Goal: Task Accomplishment & Management: Complete application form

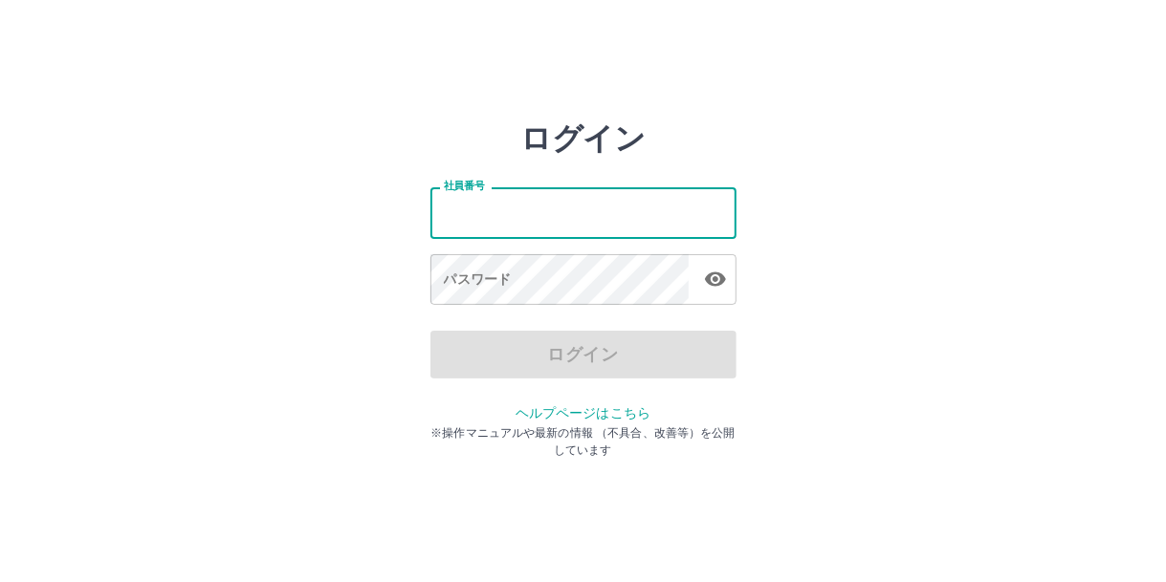
click at [518, 202] on input "社員番号" at bounding box center [583, 212] width 306 height 51
type input "*******"
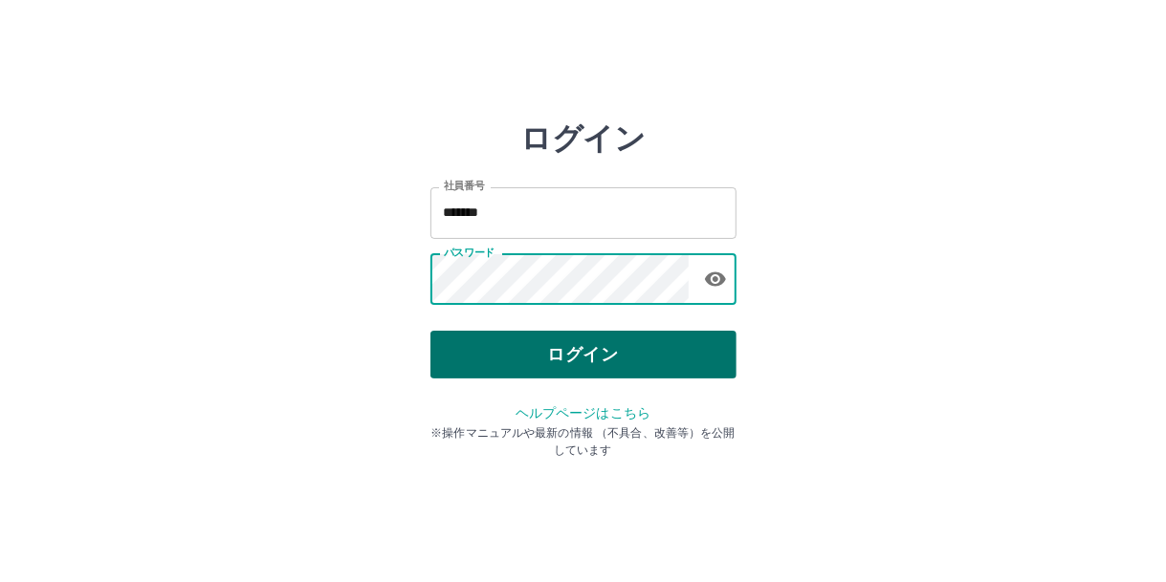
click at [547, 357] on button "ログイン" at bounding box center [583, 355] width 306 height 48
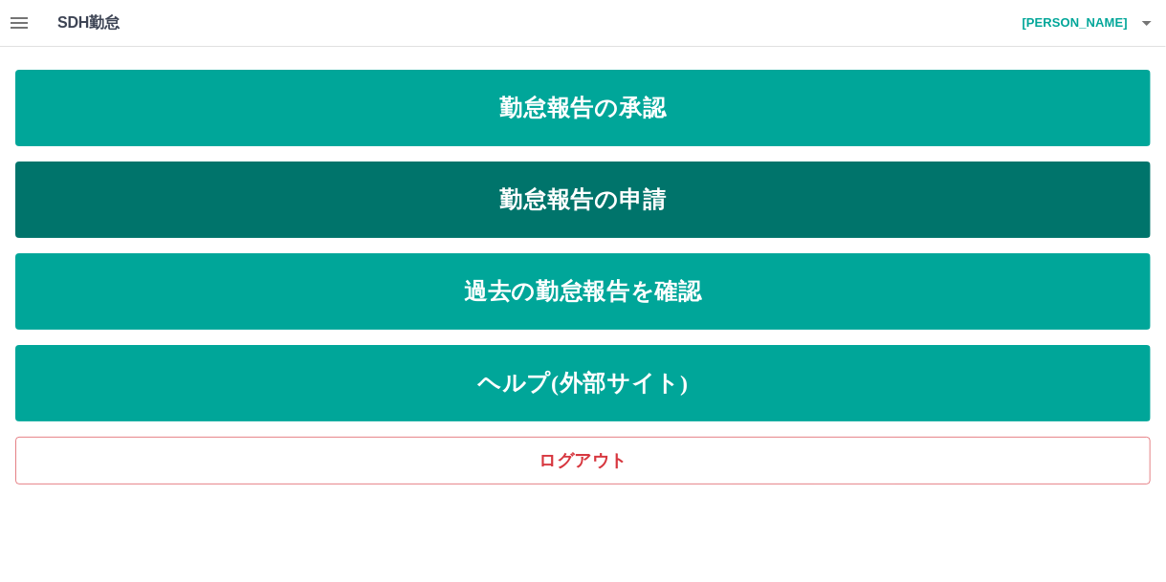
click at [468, 202] on link "勤怠報告の申請" at bounding box center [582, 200] width 1135 height 77
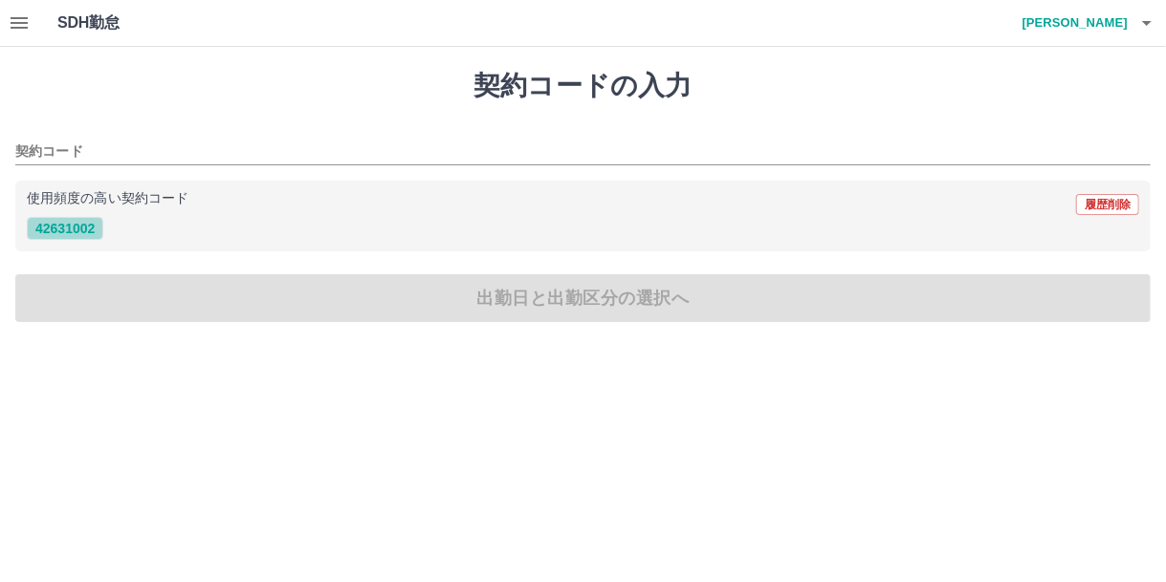
click at [82, 227] on button "42631002" at bounding box center [65, 228] width 77 height 23
type input "********"
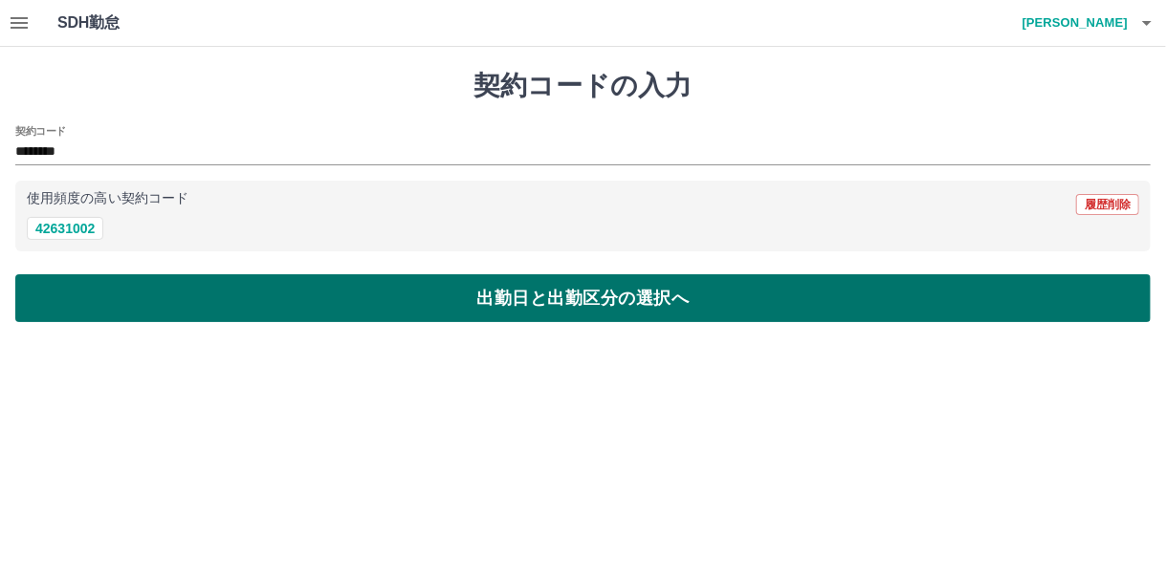
click at [156, 295] on button "出勤日と出勤区分の選択へ" at bounding box center [582, 298] width 1135 height 48
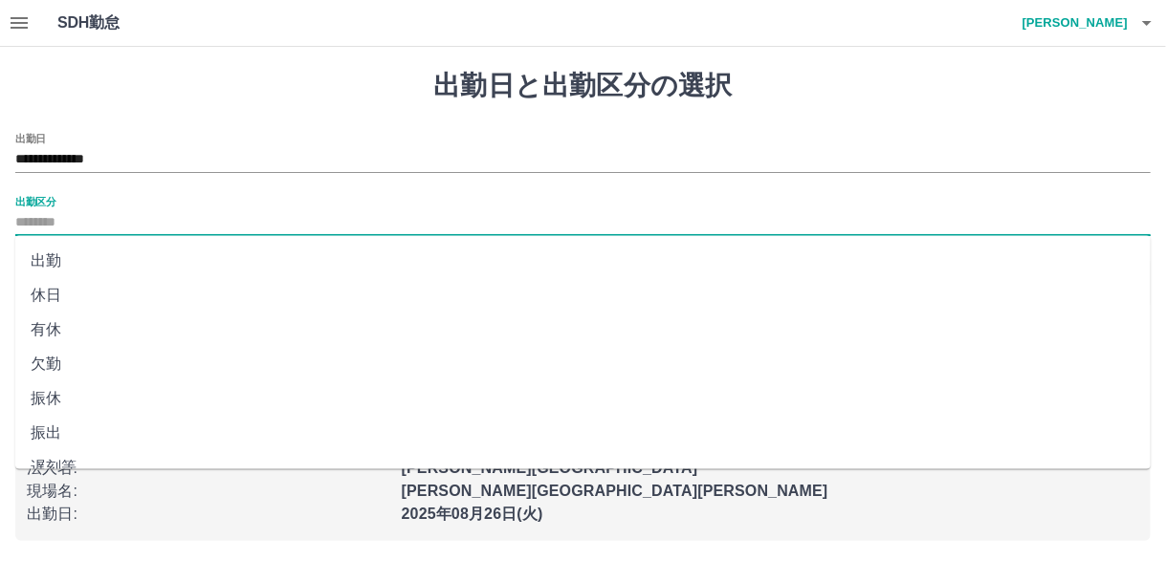
click at [67, 223] on input "出勤区分" at bounding box center [582, 223] width 1135 height 24
click at [54, 259] on li "出勤" at bounding box center [582, 261] width 1135 height 34
type input "**"
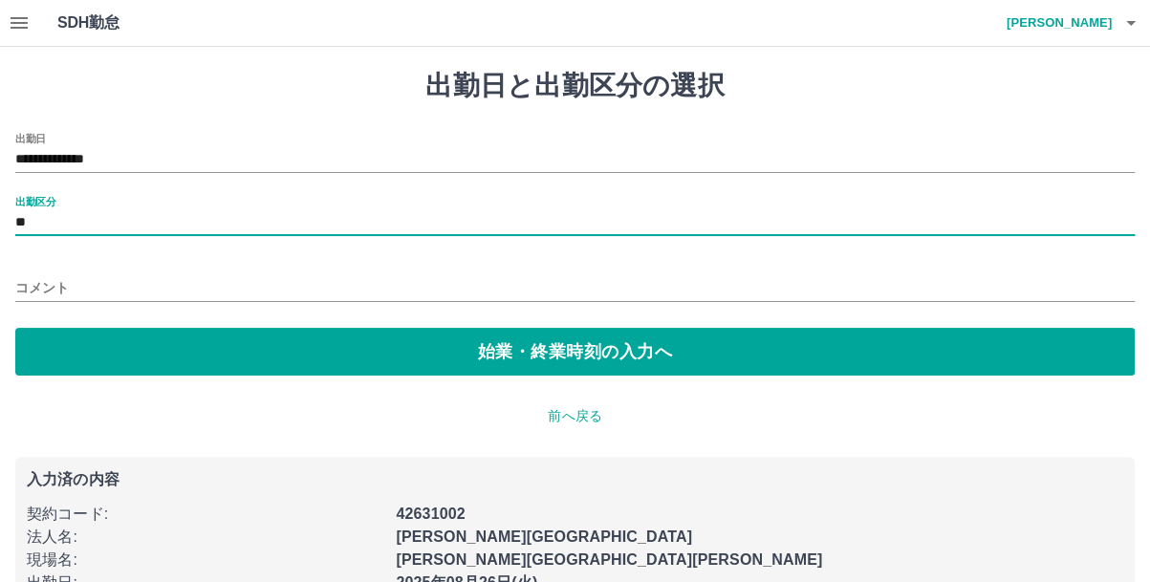
scroll to position [50, 0]
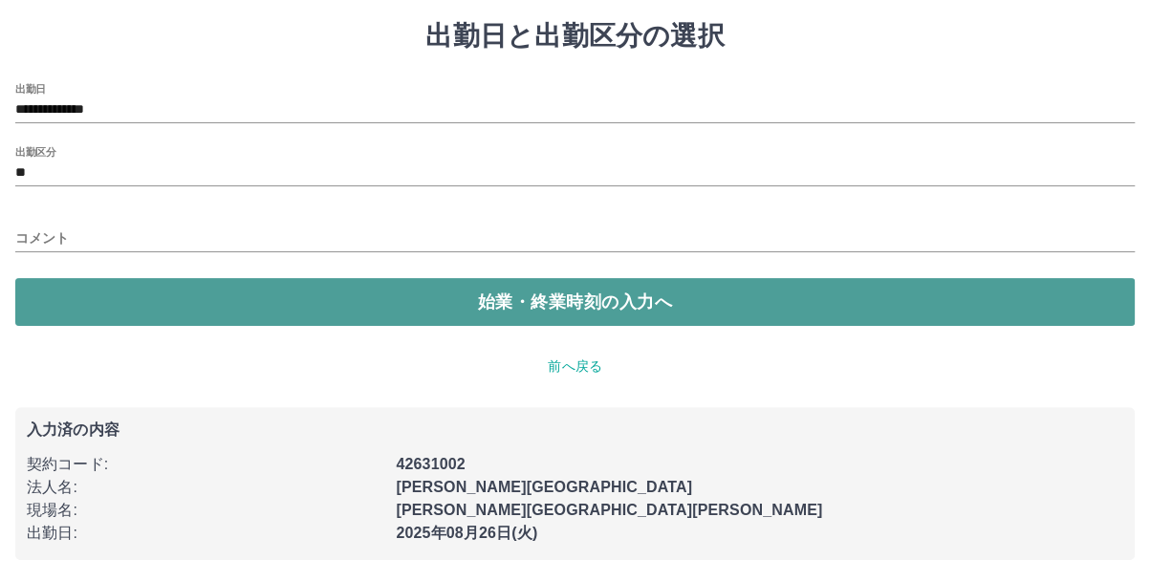
click at [207, 297] on button "始業・終業時刻の入力へ" at bounding box center [575, 302] width 1120 height 48
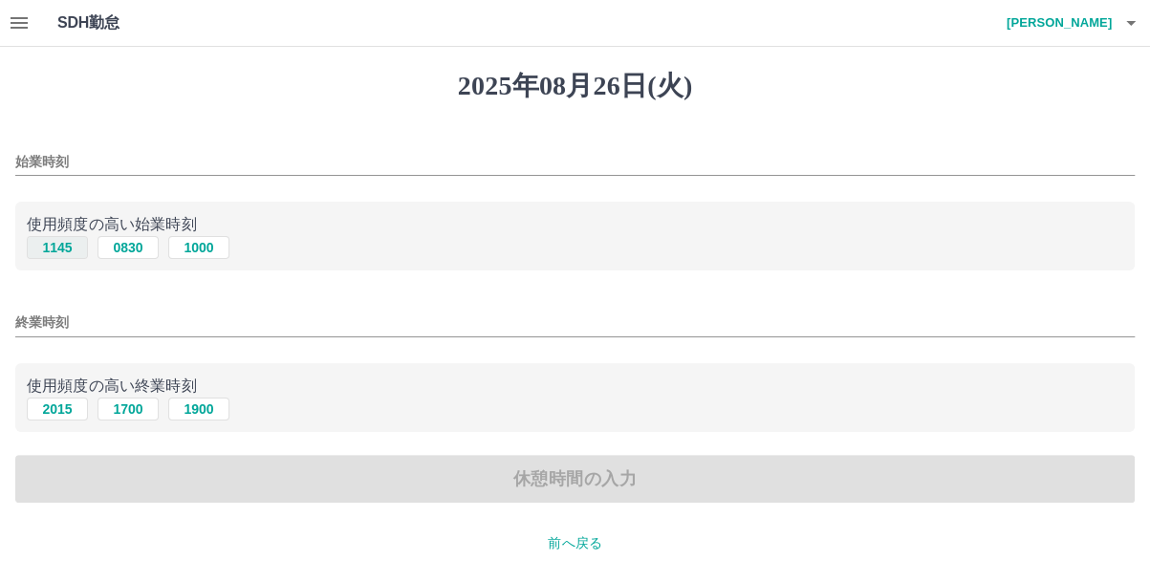
click at [68, 250] on button "1145" at bounding box center [57, 247] width 61 height 23
type input "****"
click at [65, 408] on button "2015" at bounding box center [57, 409] width 61 height 23
type input "****"
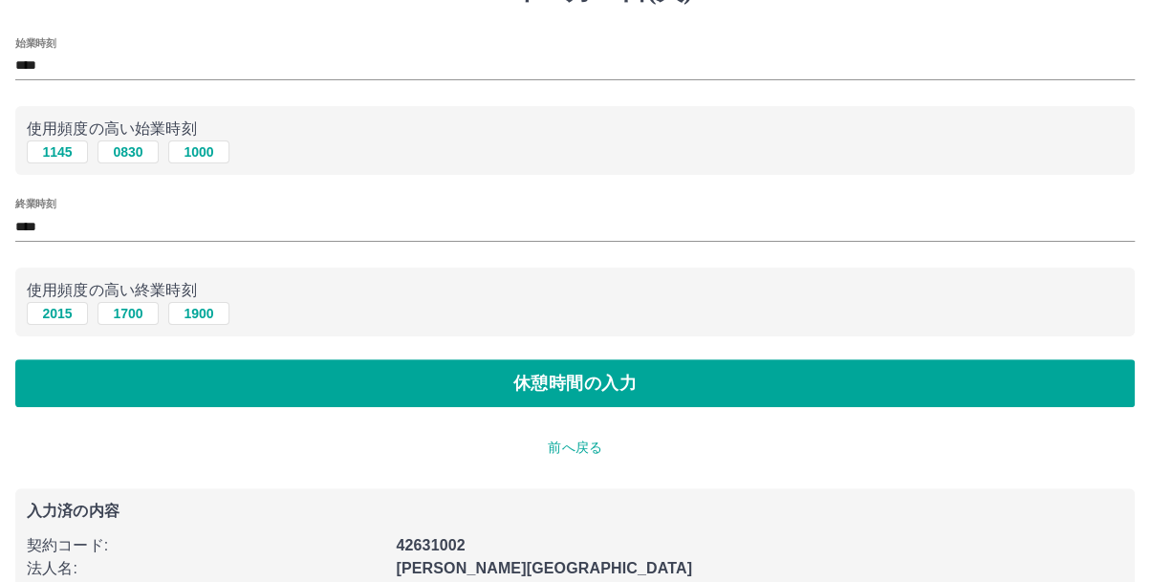
scroll to position [191, 0]
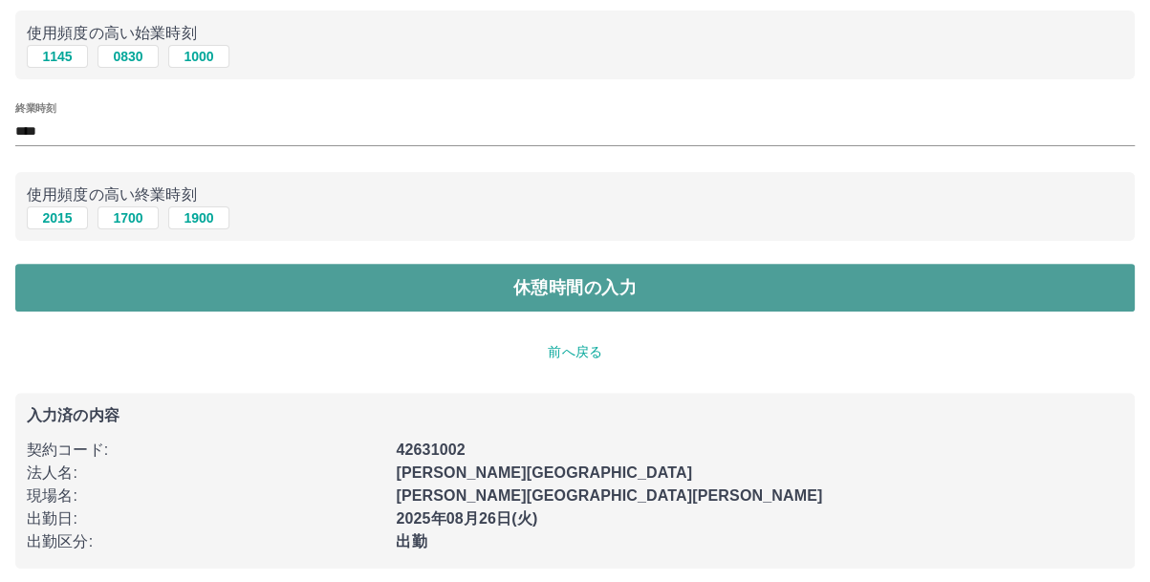
click at [236, 278] on button "休憩時間の入力" at bounding box center [575, 288] width 1120 height 48
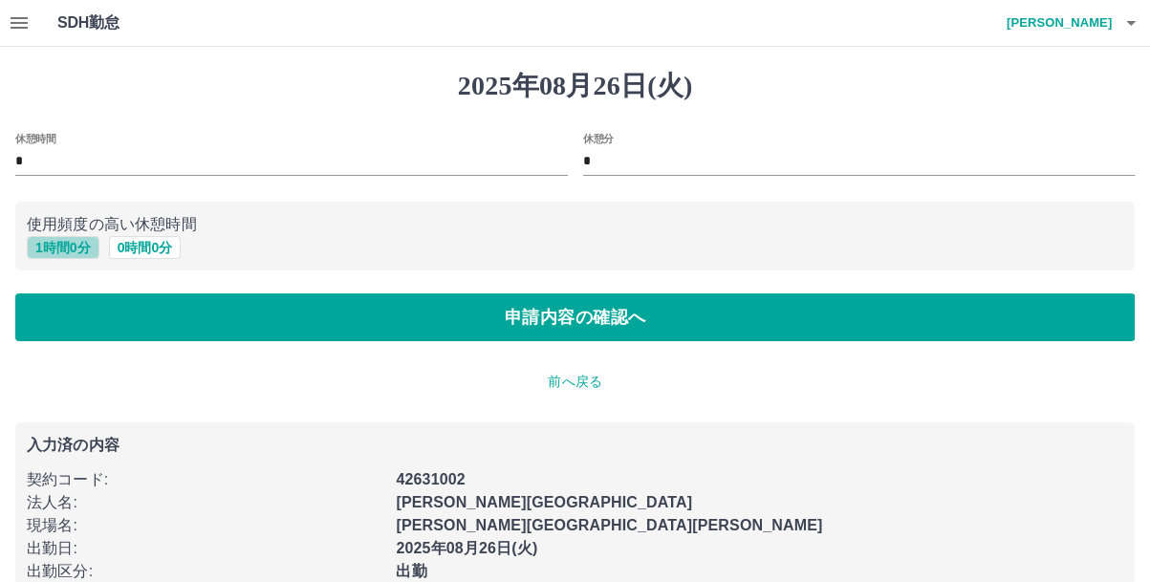
click at [73, 248] on button "1 時間 0 分" at bounding box center [63, 247] width 73 height 23
type input "*"
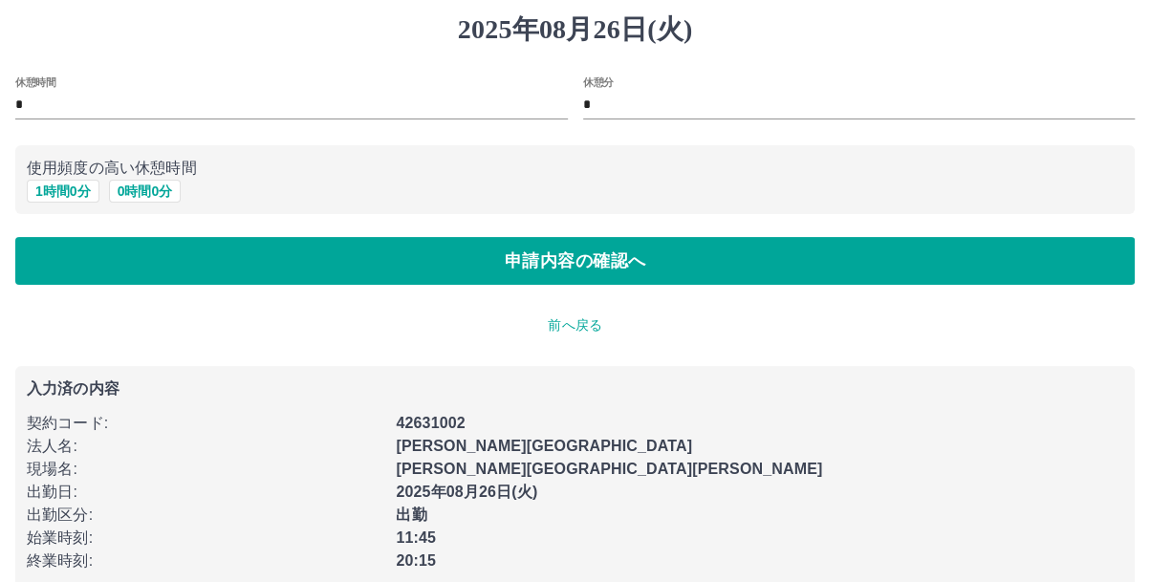
scroll to position [85, 0]
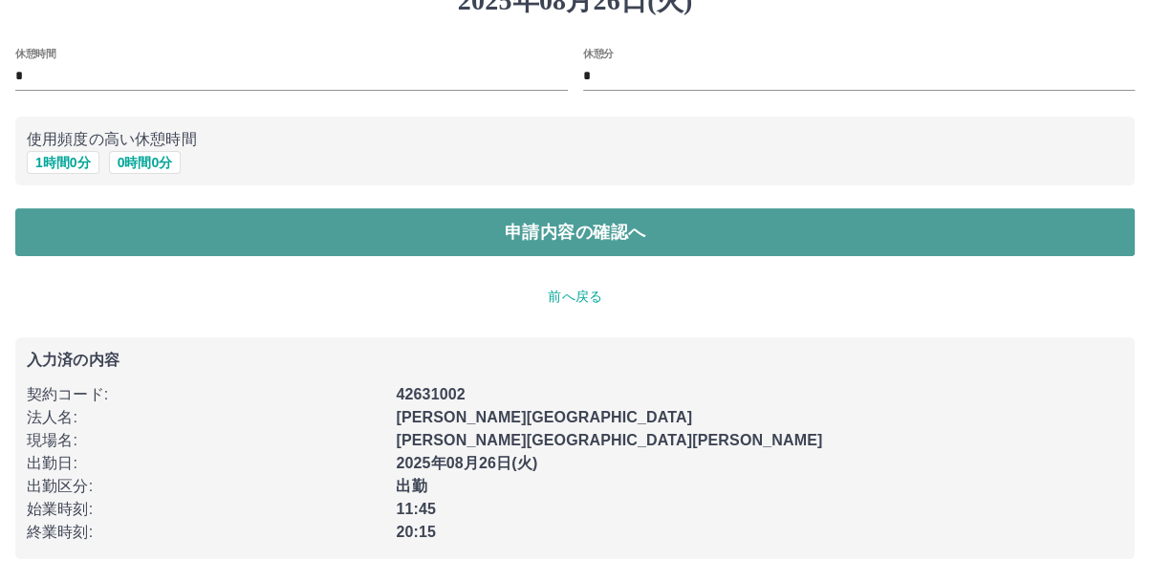
click at [396, 230] on button "申請内容の確認へ" at bounding box center [575, 232] width 1120 height 48
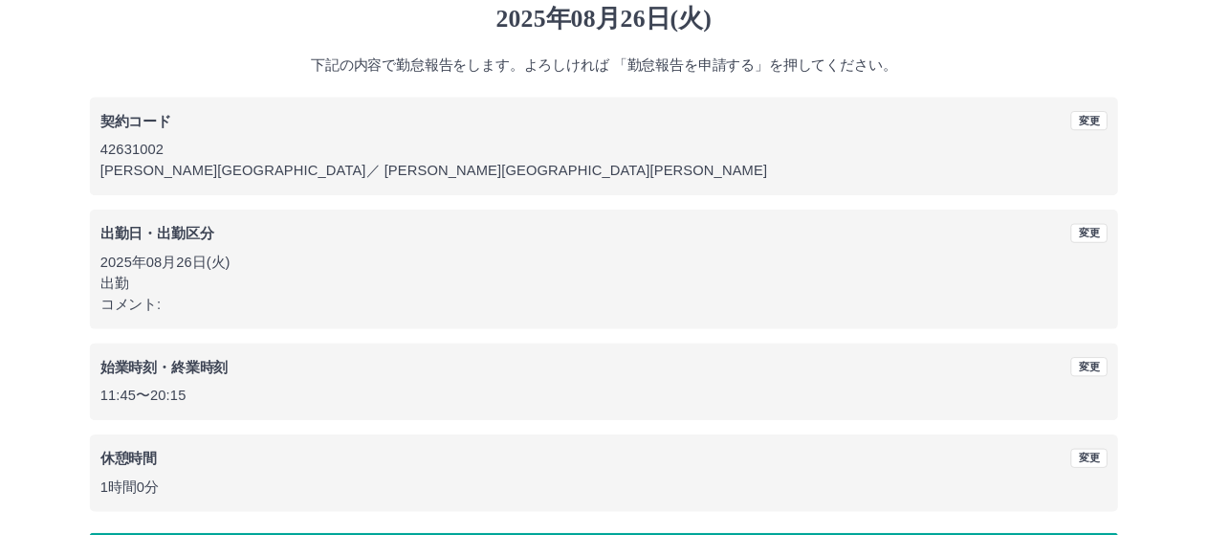
scroll to position [132, 0]
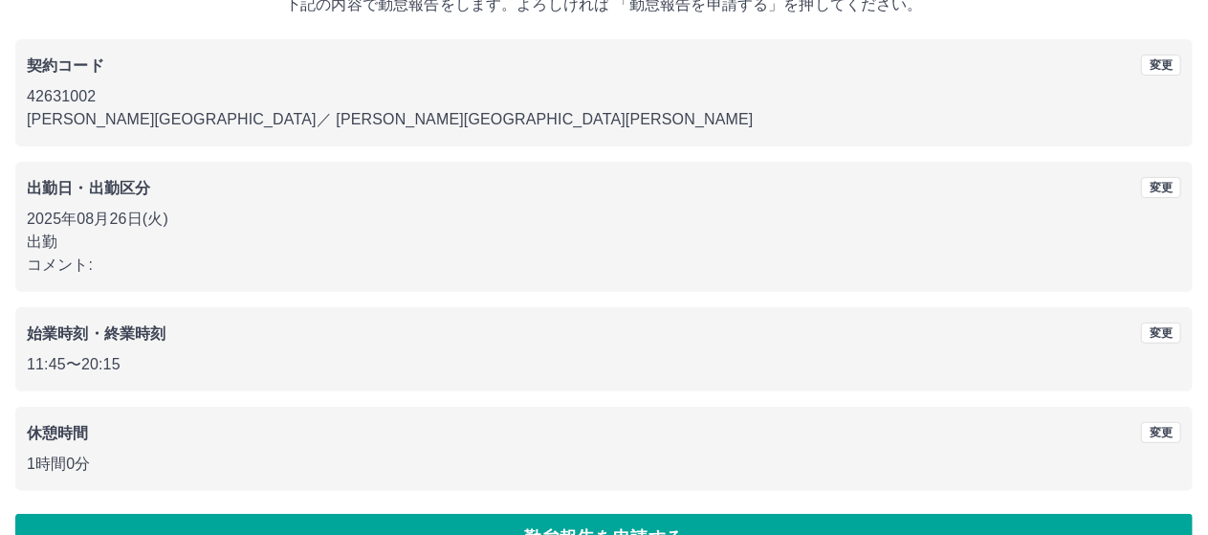
click at [662, 528] on button "勤怠報告を申請する" at bounding box center [603, 538] width 1177 height 48
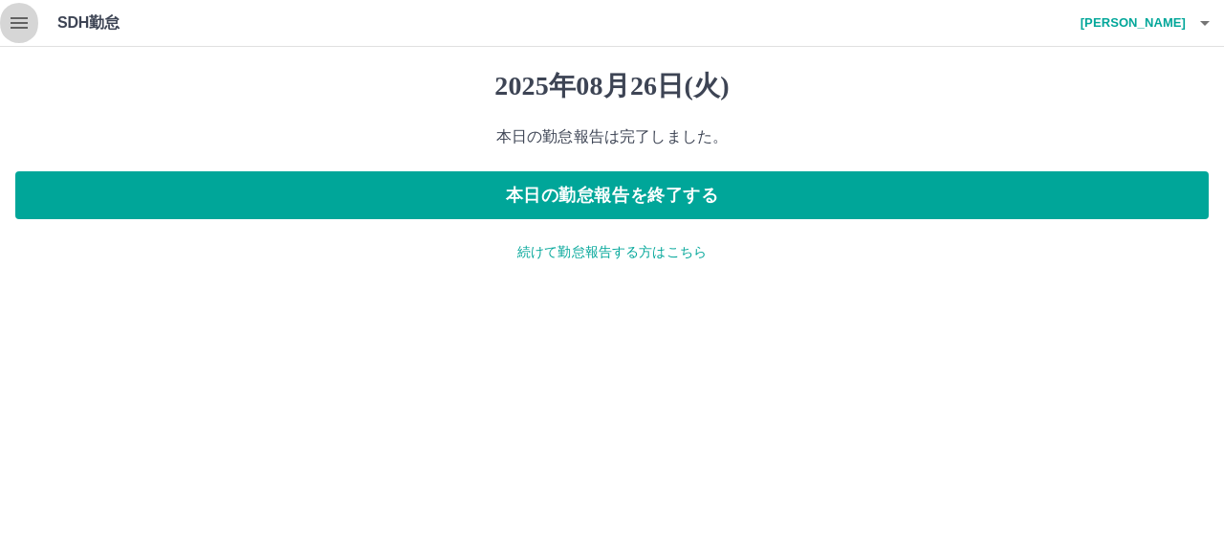
click at [25, 20] on icon "button" at bounding box center [19, 22] width 23 height 23
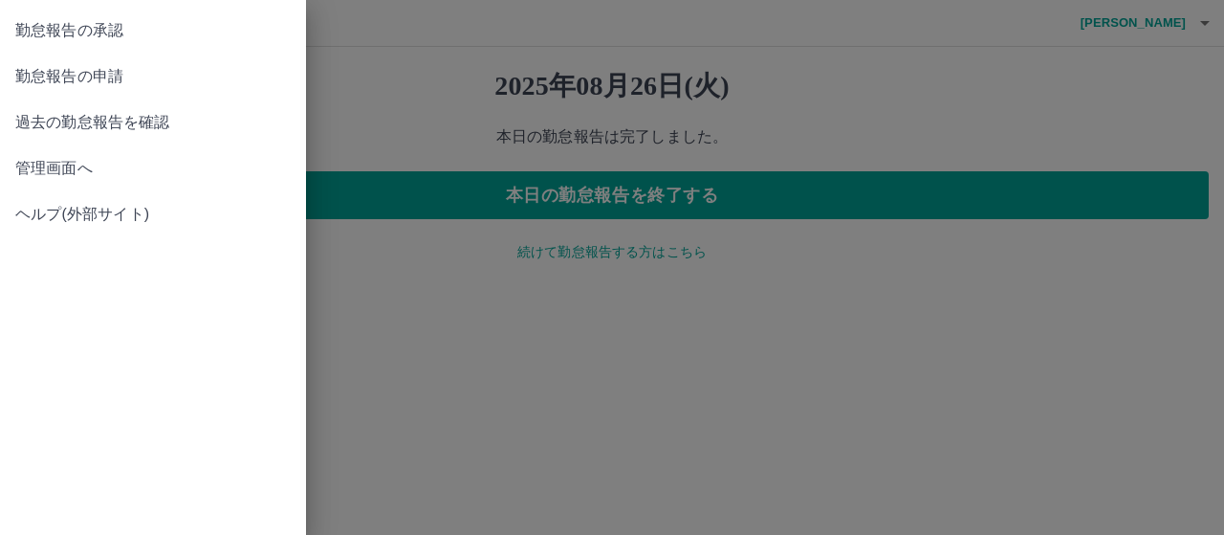
click at [84, 120] on span "過去の勤怠報告を確認" at bounding box center [152, 122] width 275 height 23
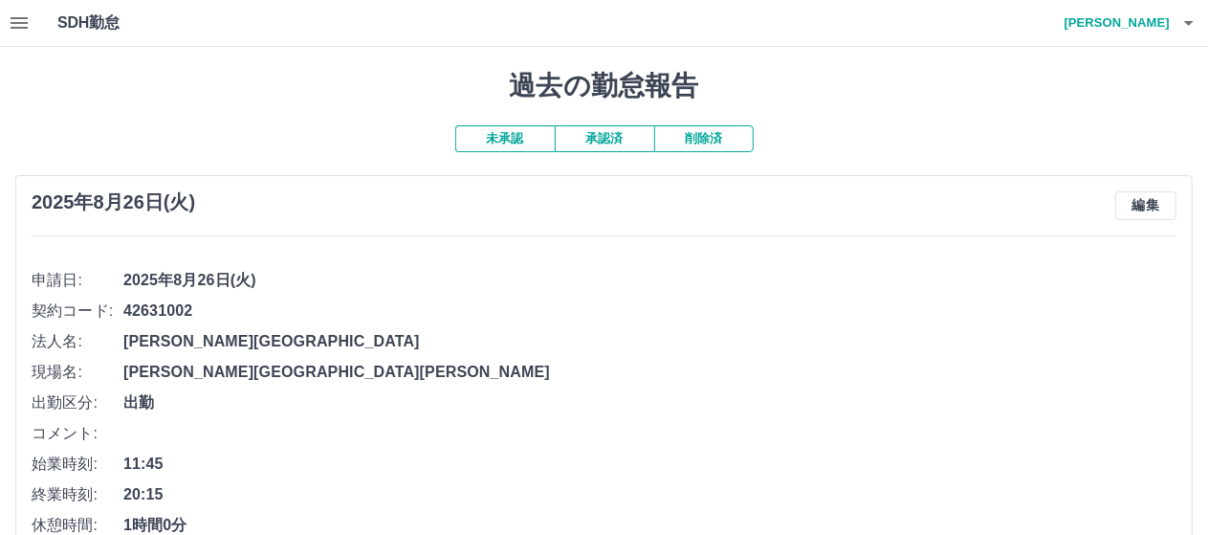
click at [15, 17] on icon "button" at bounding box center [19, 22] width 17 height 11
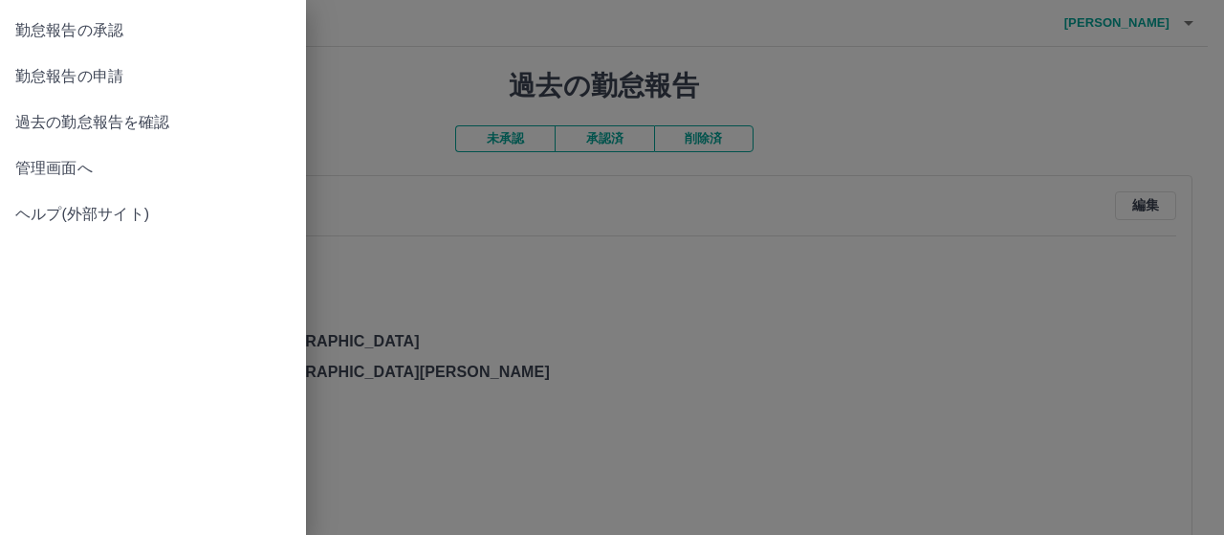
click at [96, 30] on span "勤怠報告の承認" at bounding box center [152, 30] width 275 height 23
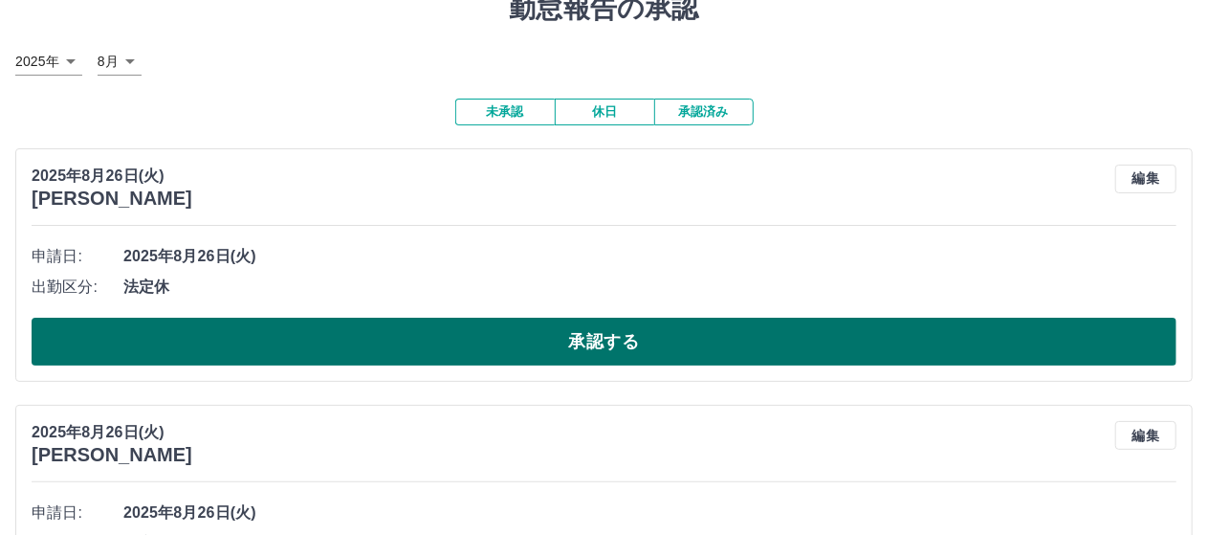
scroll to position [96, 0]
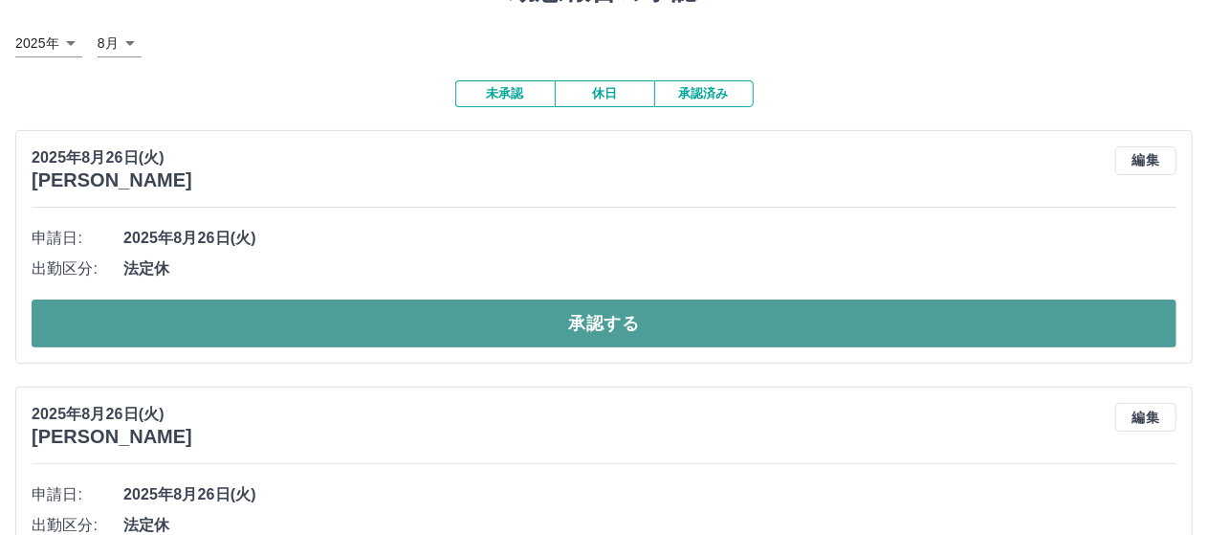
click at [295, 310] on button "承認する" at bounding box center [604, 323] width 1145 height 48
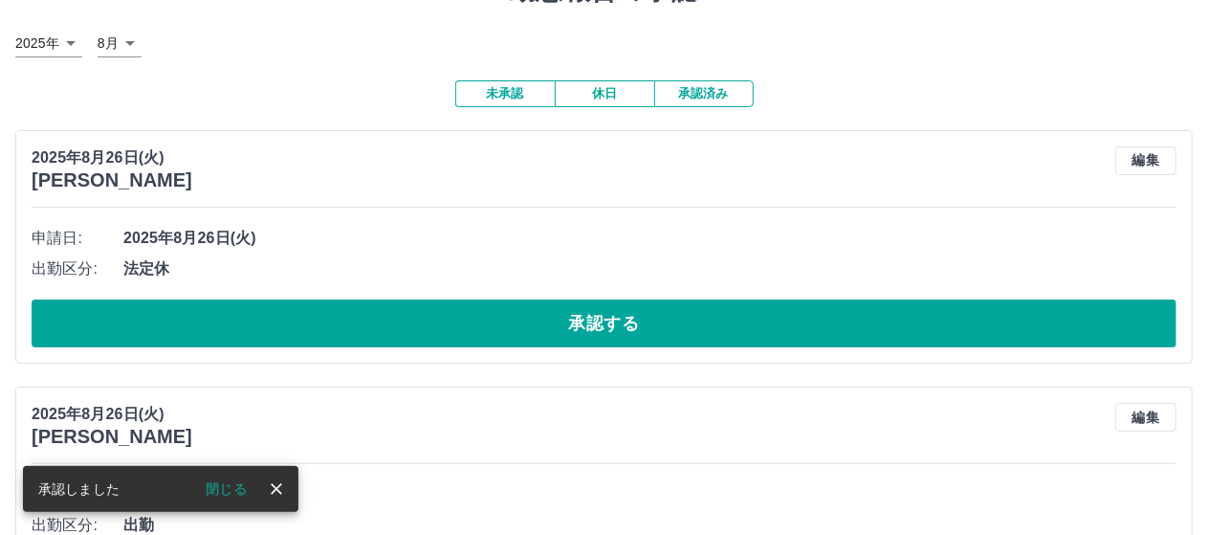
scroll to position [191, 0]
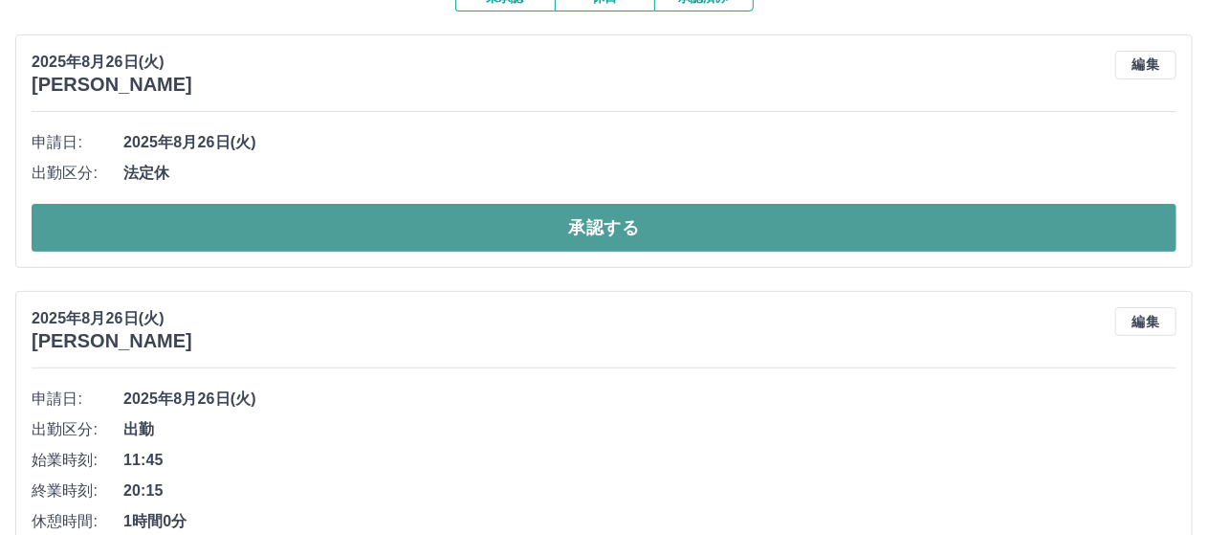
click at [441, 210] on button "承認する" at bounding box center [604, 228] width 1145 height 48
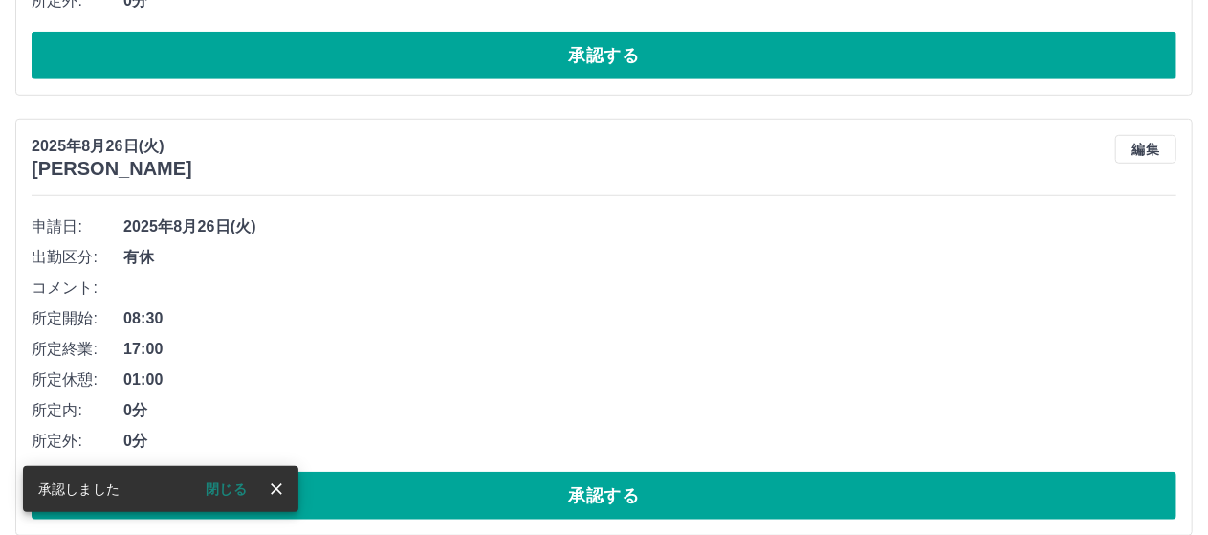
scroll to position [669, 0]
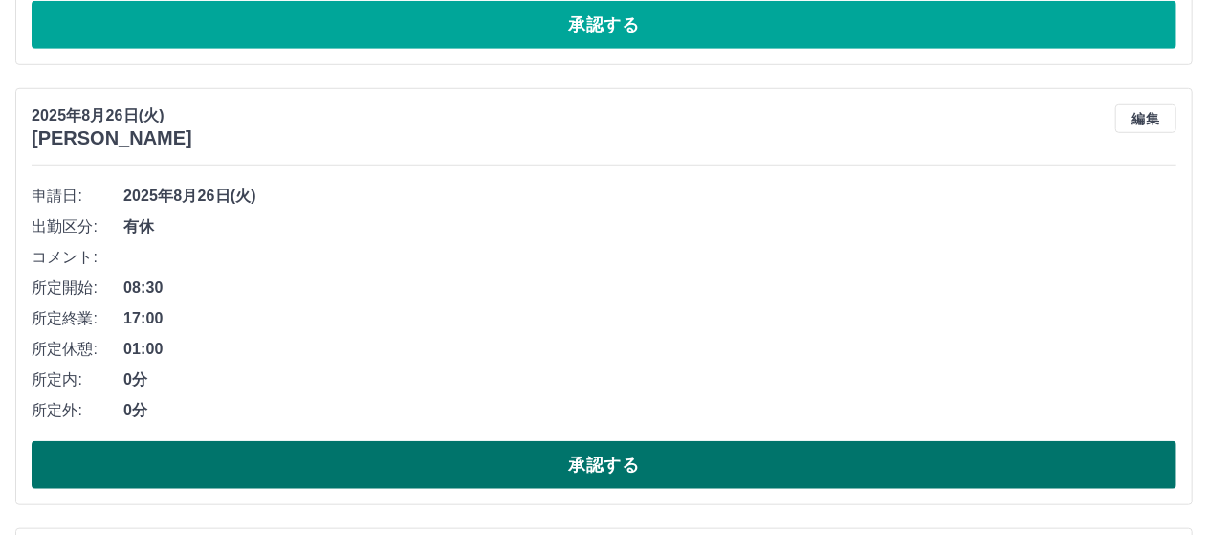
click at [461, 463] on button "承認する" at bounding box center [604, 465] width 1145 height 48
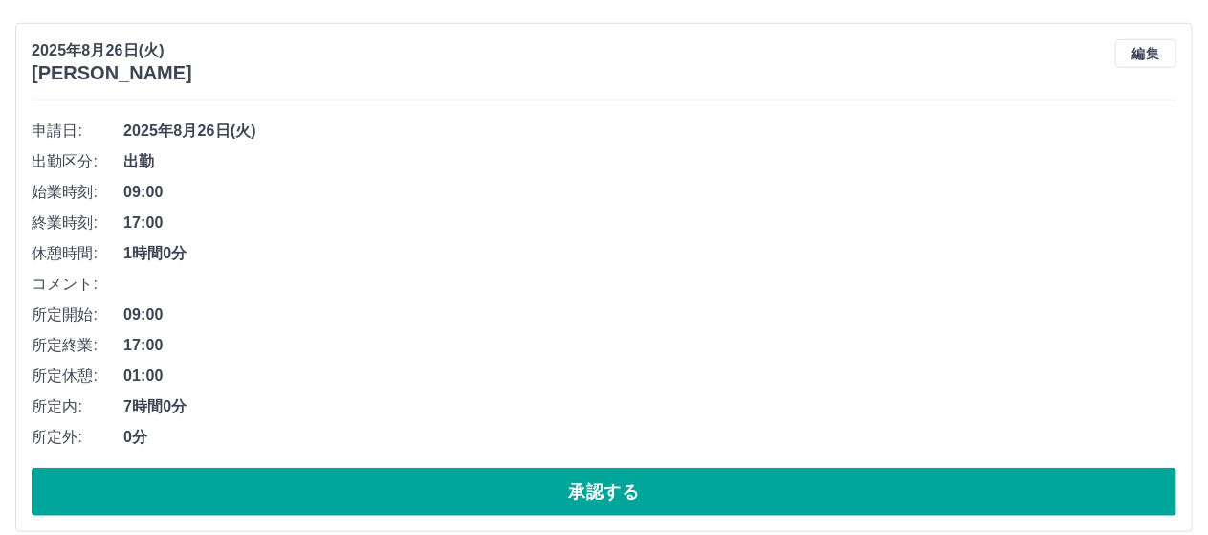
scroll to position [765, 0]
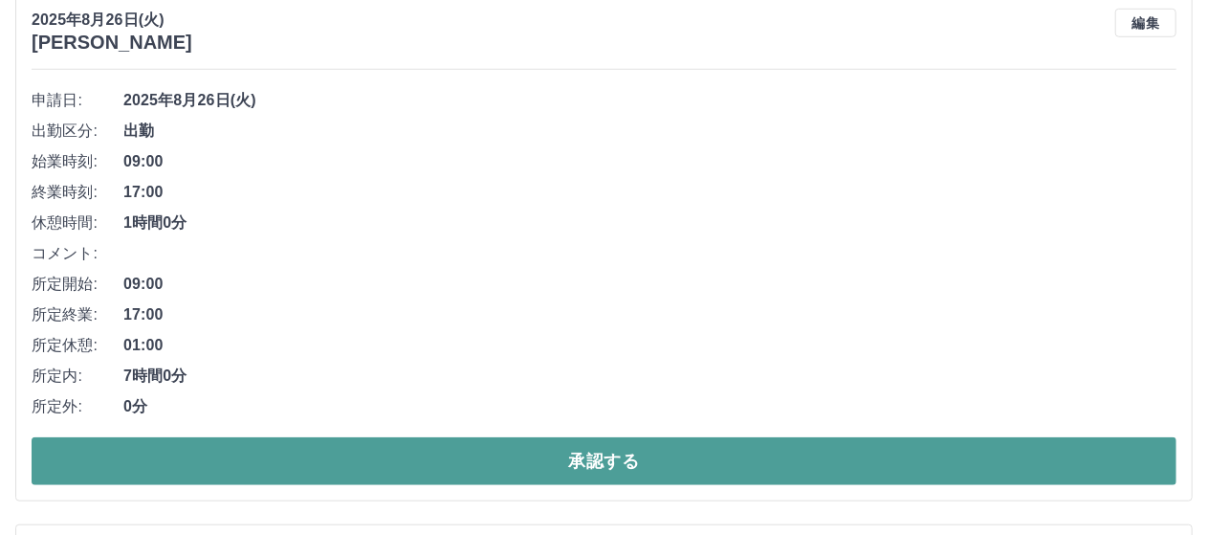
click at [431, 458] on button "承認する" at bounding box center [604, 461] width 1145 height 48
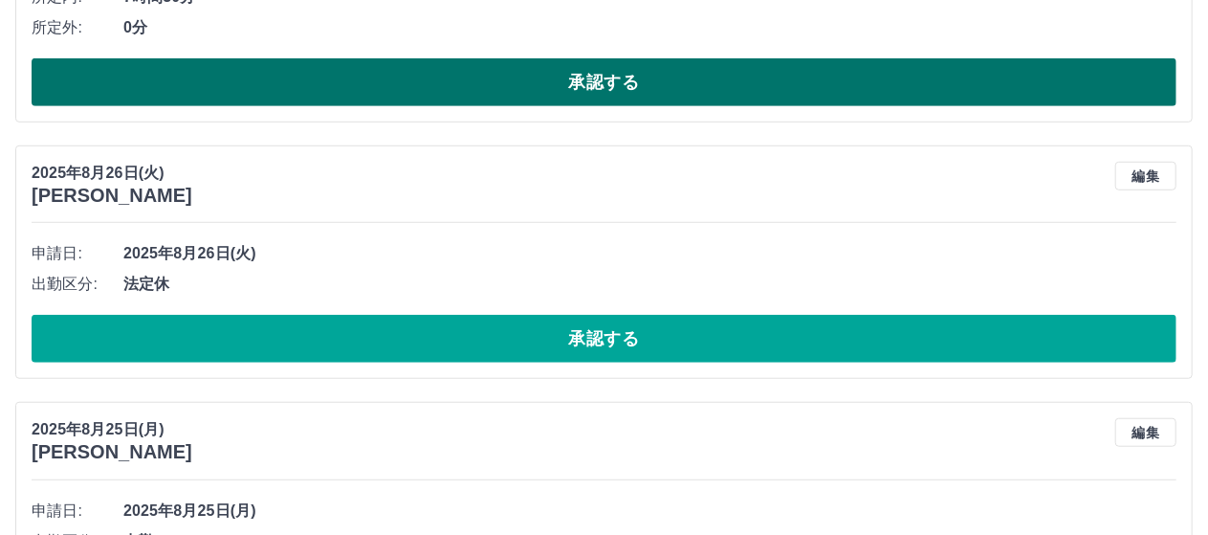
scroll to position [616, 0]
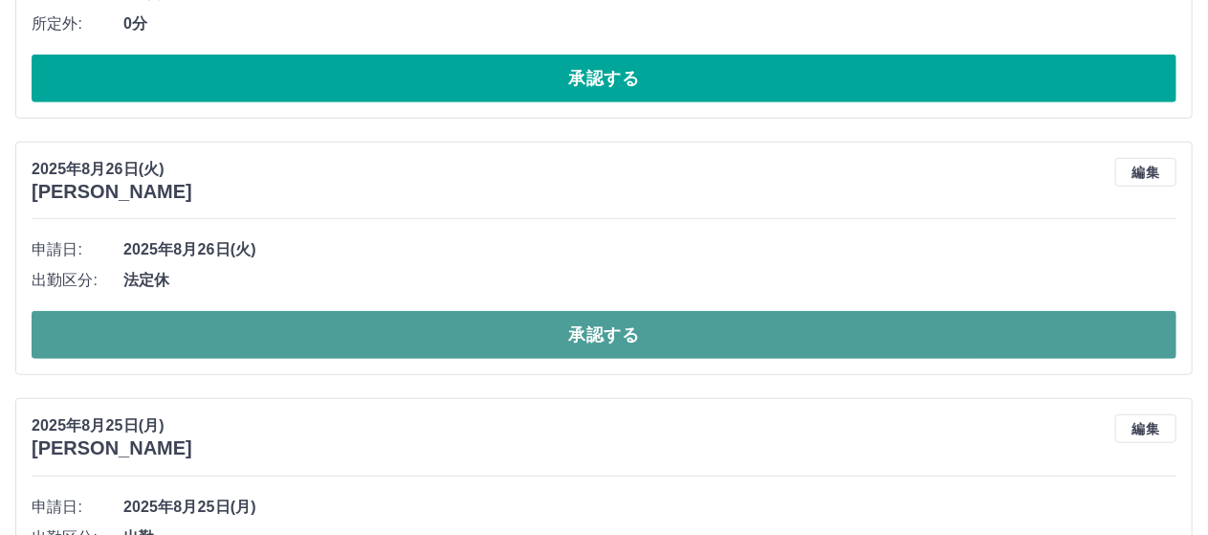
click at [416, 343] on button "承認する" at bounding box center [604, 335] width 1145 height 48
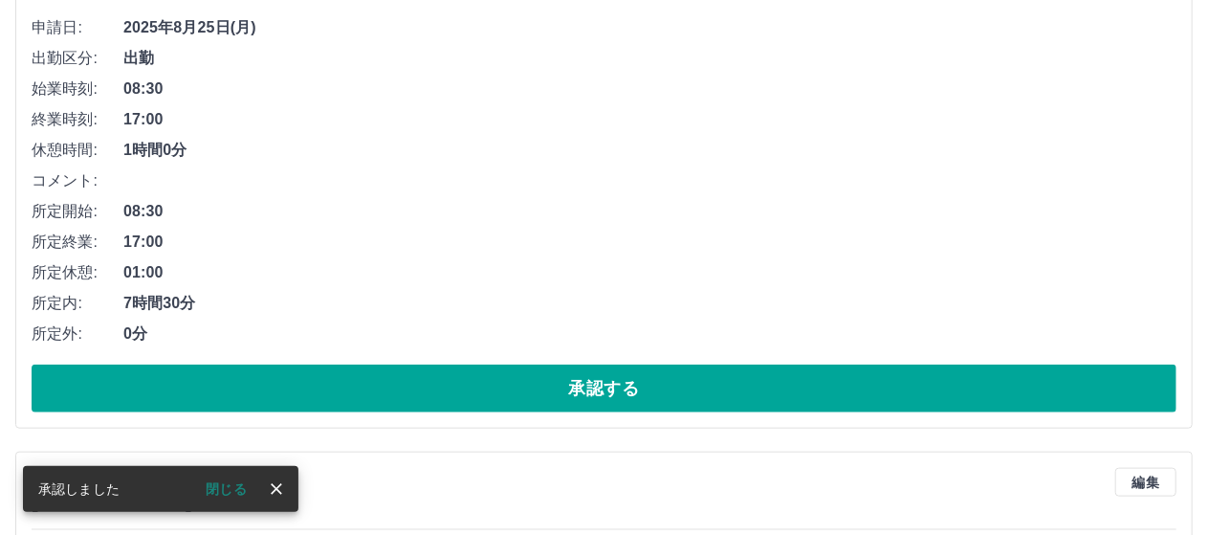
scroll to position [807, 0]
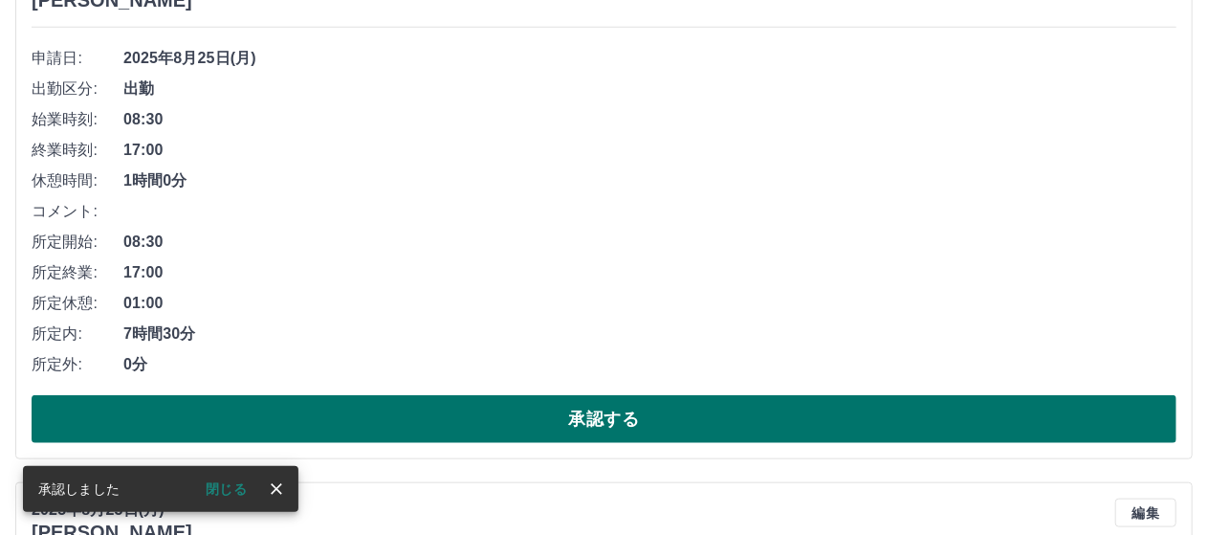
click at [404, 400] on button "承認する" at bounding box center [604, 419] width 1145 height 48
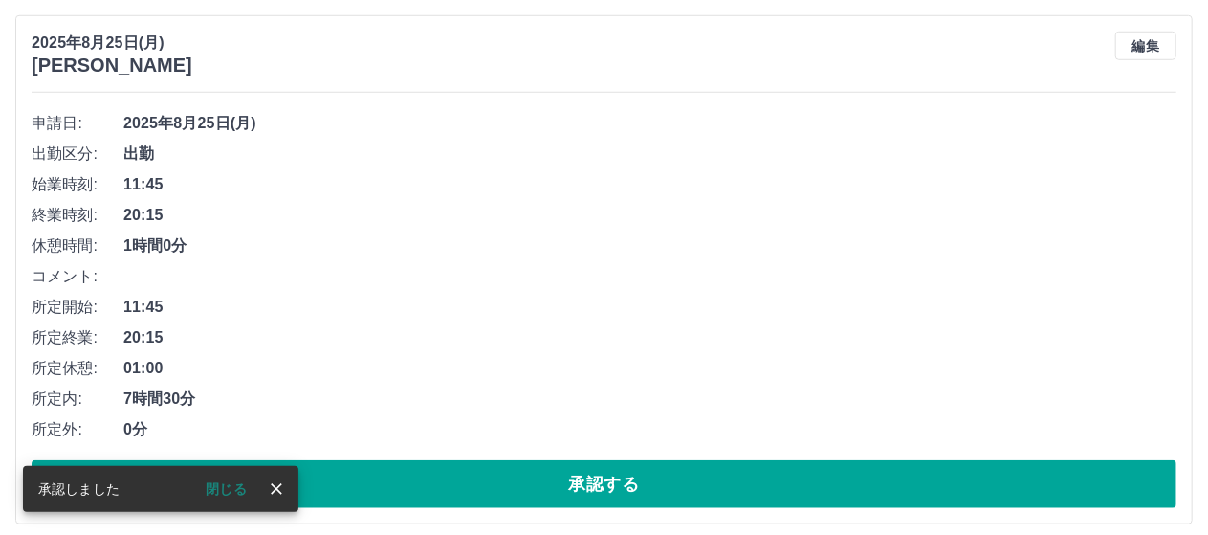
scroll to position [850, 0]
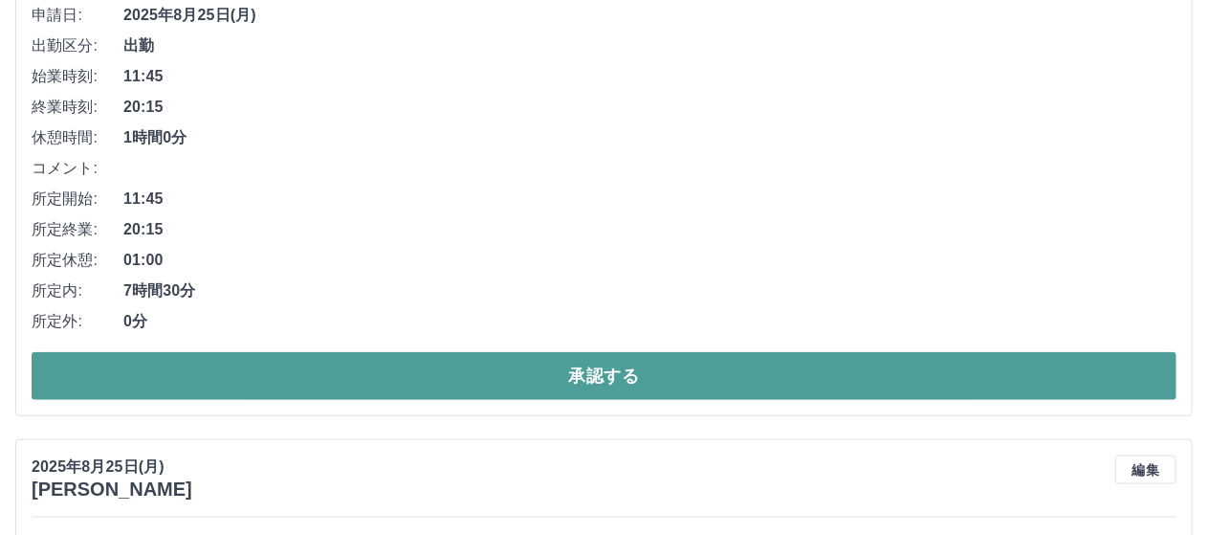
click at [405, 368] on button "承認する" at bounding box center [604, 376] width 1145 height 48
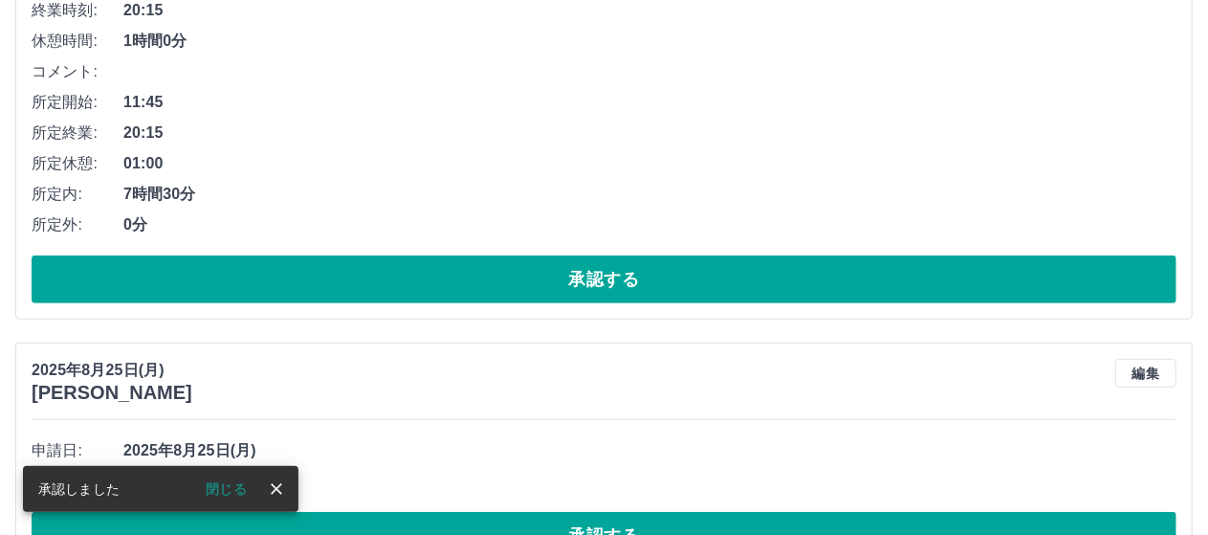
scroll to position [606, 0]
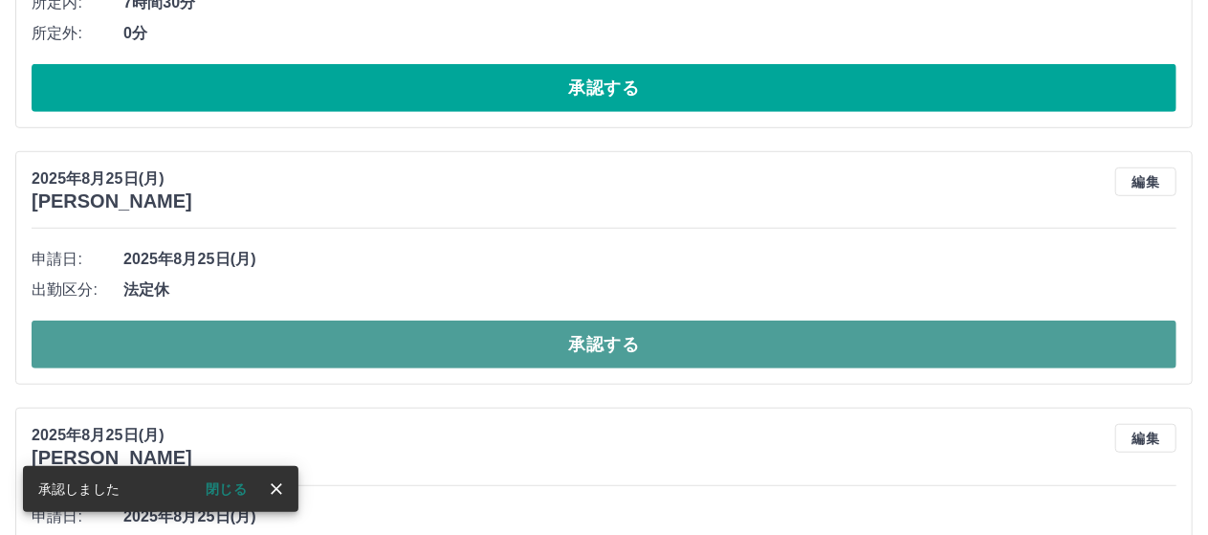
click at [423, 339] on button "承認する" at bounding box center [604, 344] width 1145 height 48
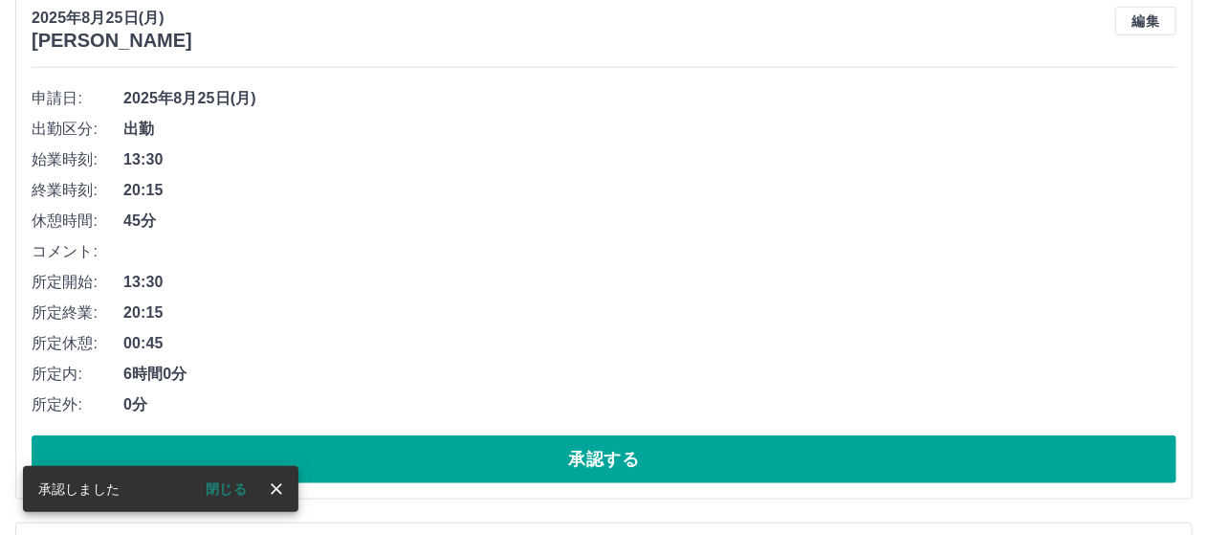
scroll to position [798, 0]
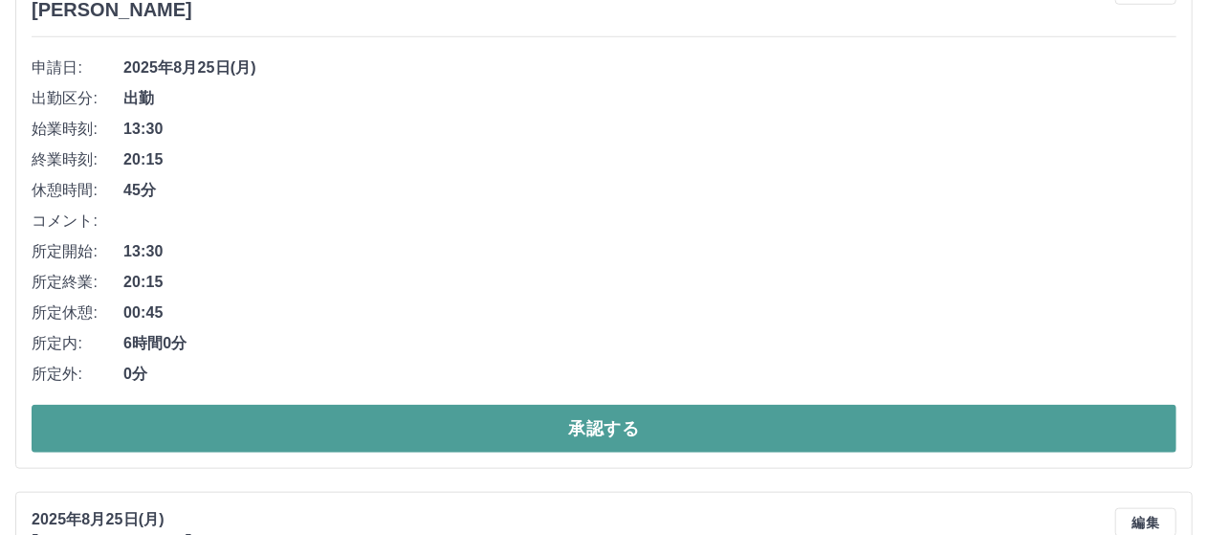
click at [394, 424] on button "承認する" at bounding box center [604, 429] width 1145 height 48
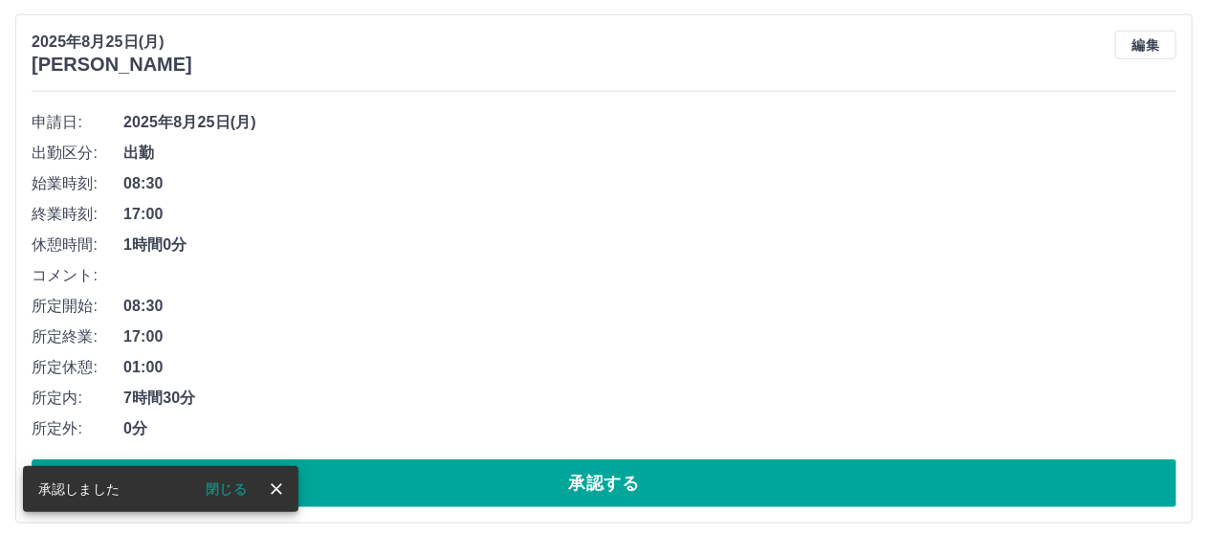
scroll to position [744, 0]
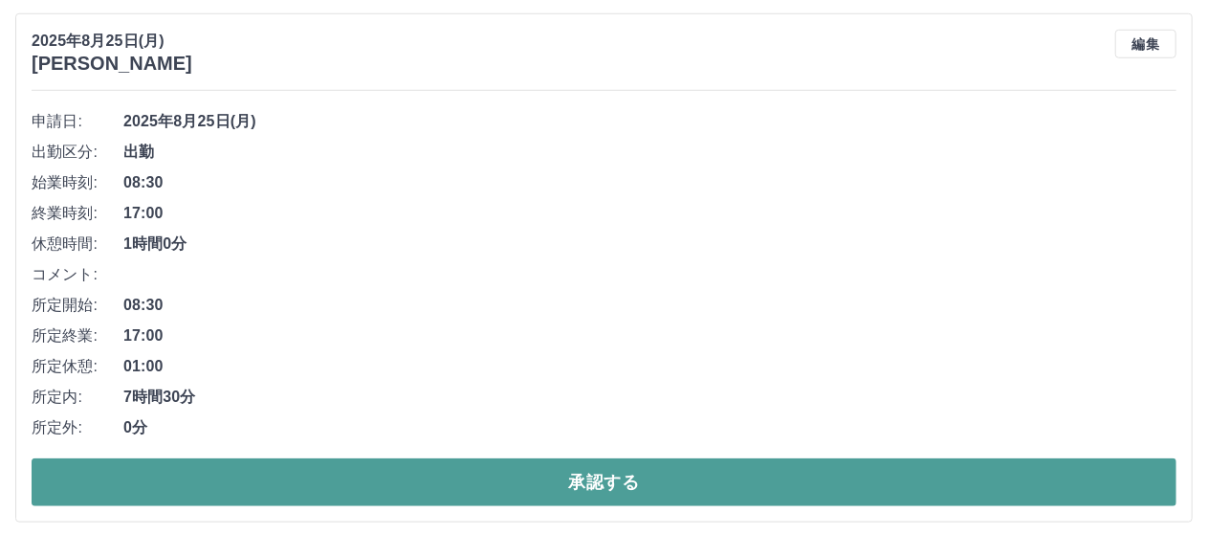
click at [403, 475] on button "承認する" at bounding box center [604, 482] width 1145 height 48
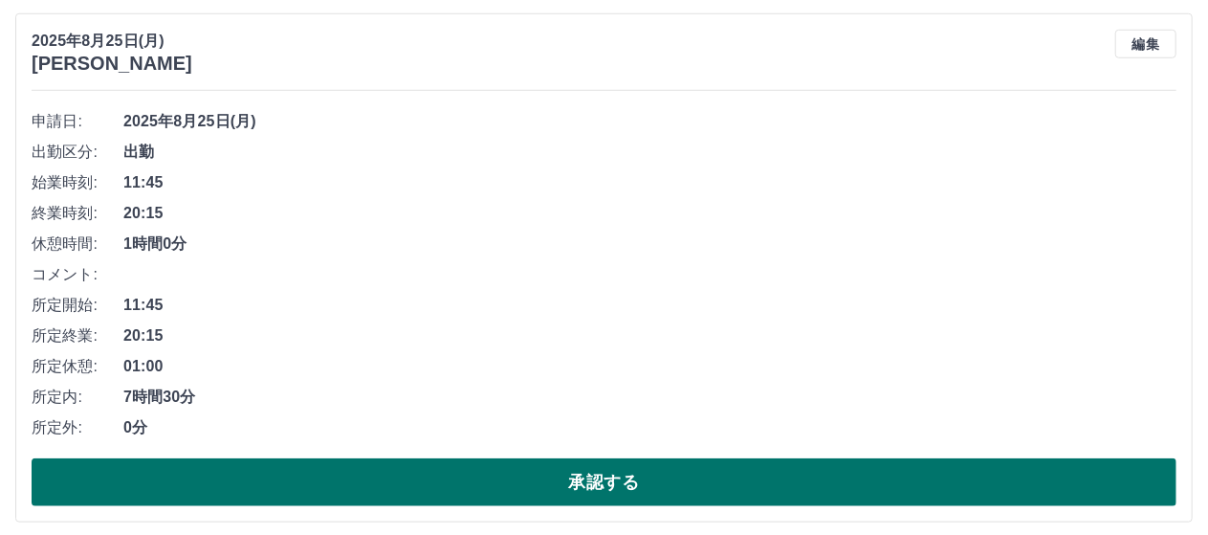
click at [455, 477] on button "承認する" at bounding box center [604, 482] width 1145 height 48
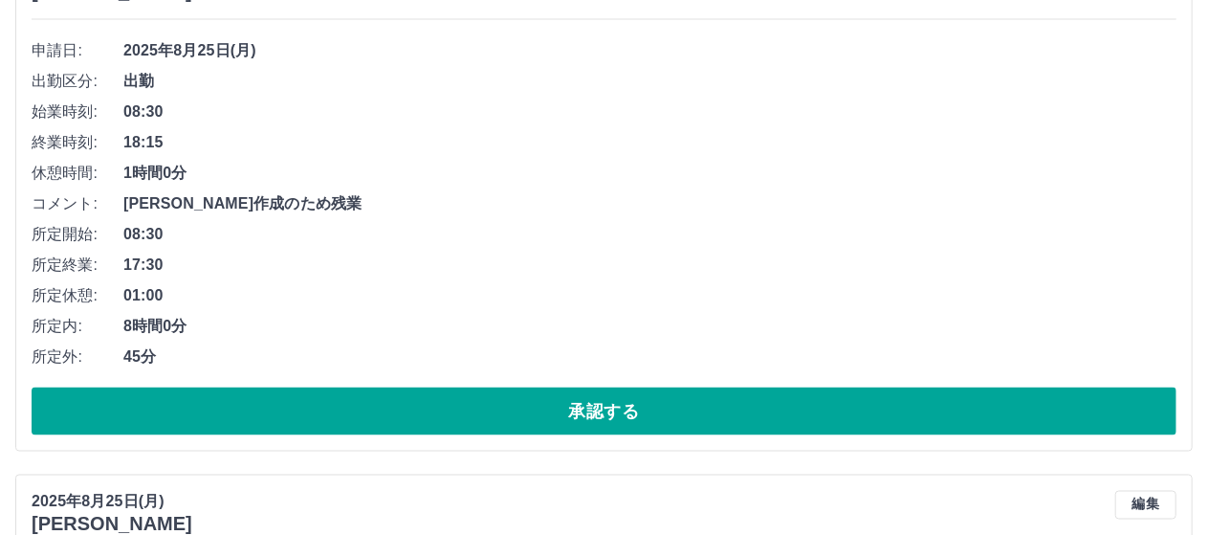
scroll to position [1318, 0]
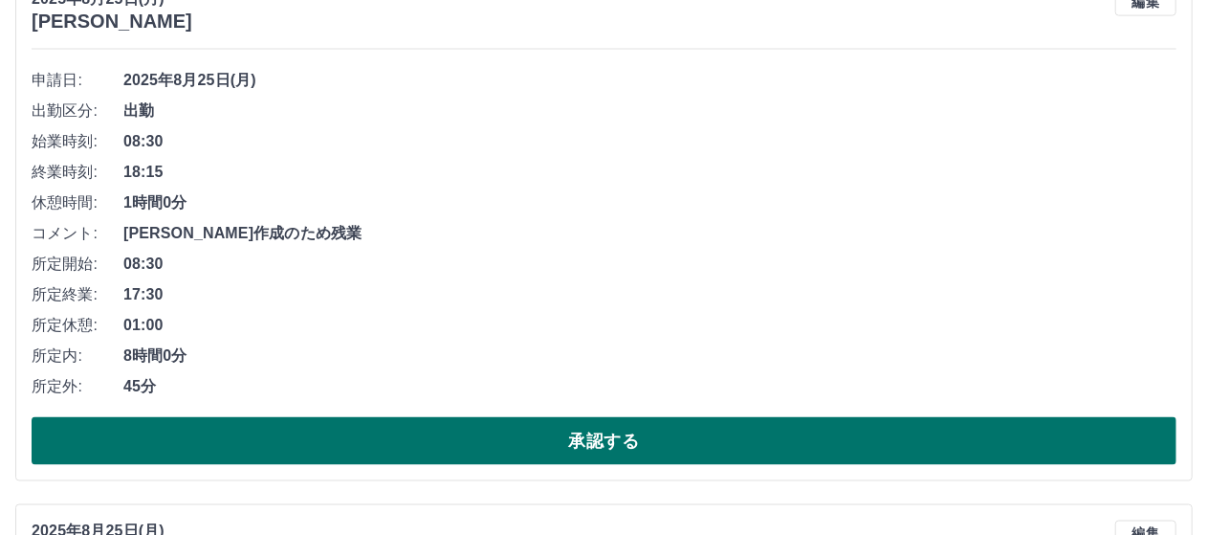
click at [484, 439] on button "承認する" at bounding box center [604, 441] width 1145 height 48
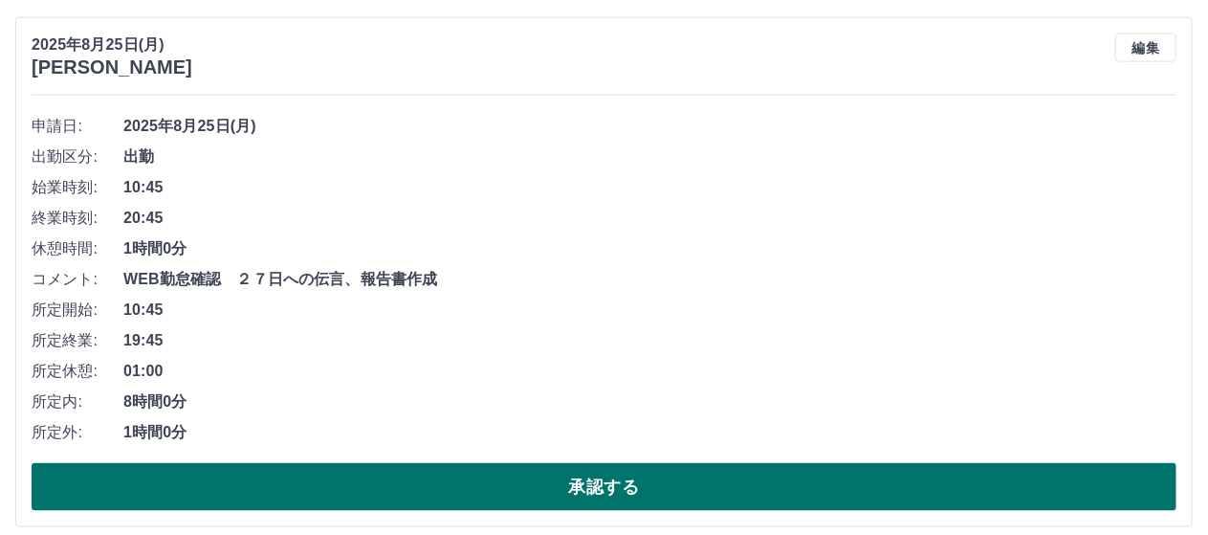
scroll to position [1361, 0]
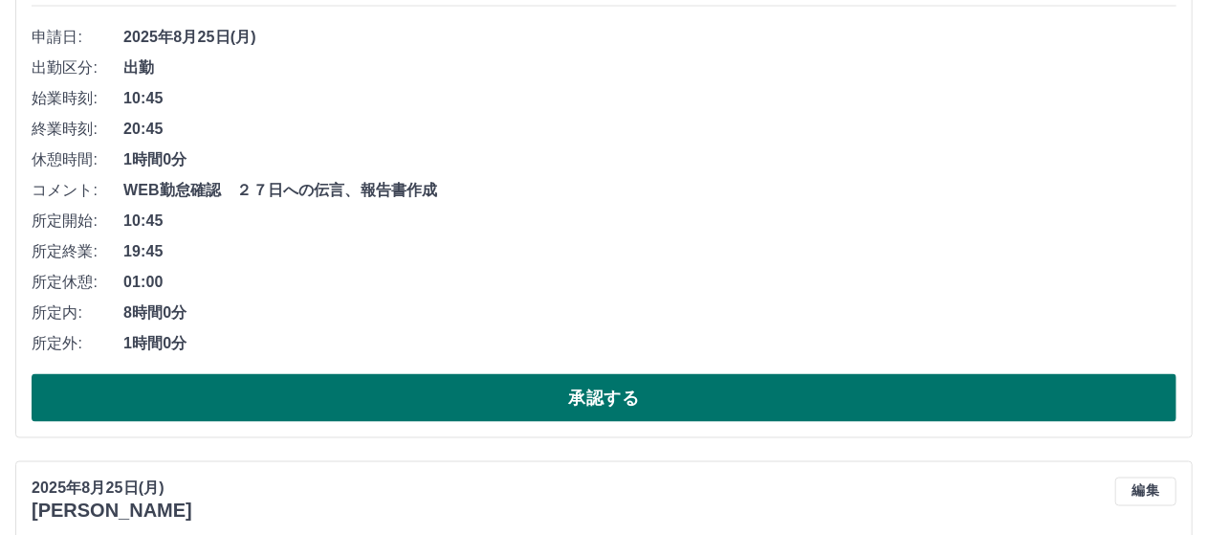
click at [398, 387] on button "承認する" at bounding box center [604, 398] width 1145 height 48
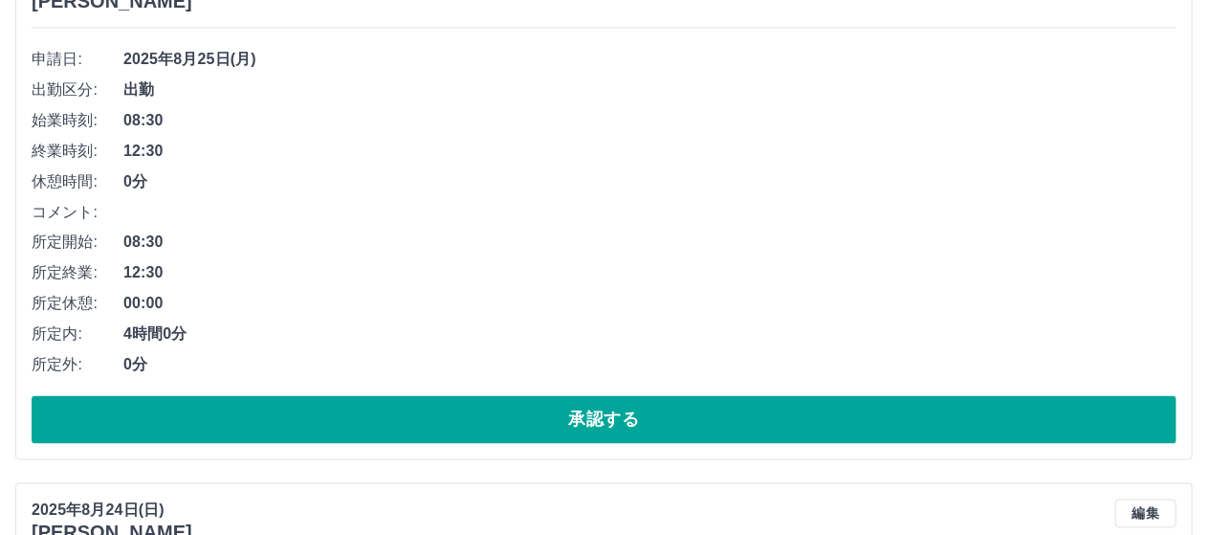
scroll to position [1691, 0]
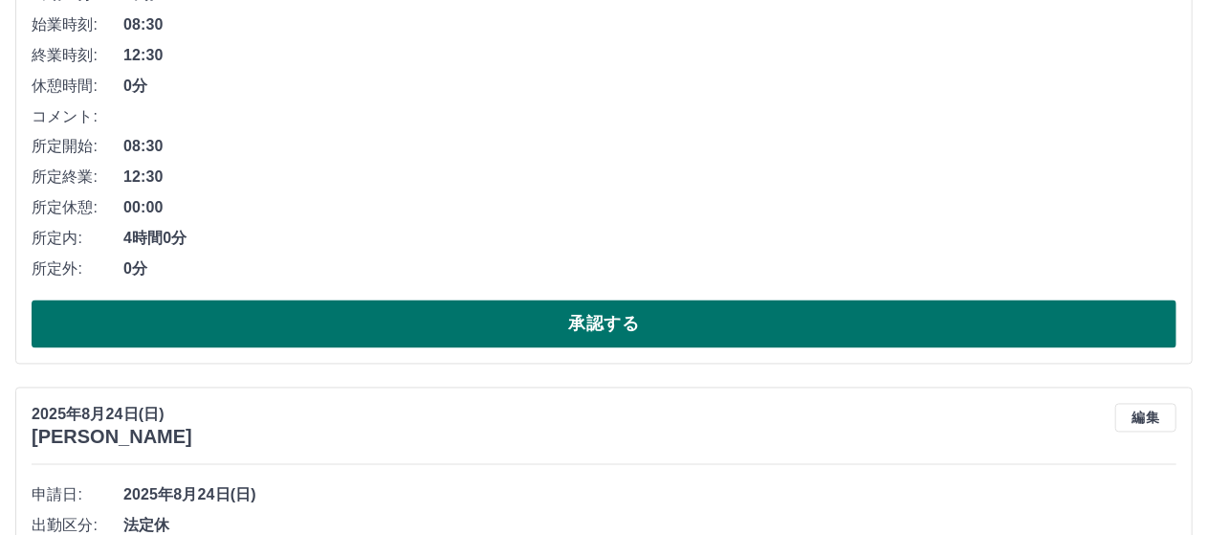
click at [494, 323] on button "承認する" at bounding box center [604, 324] width 1145 height 48
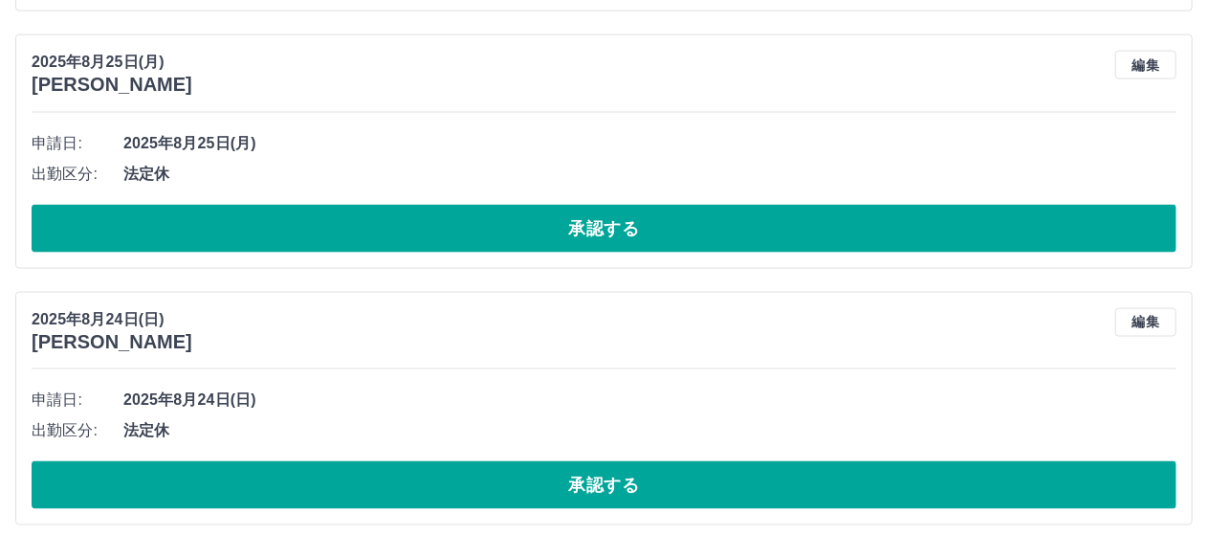
scroll to position [1350, 0]
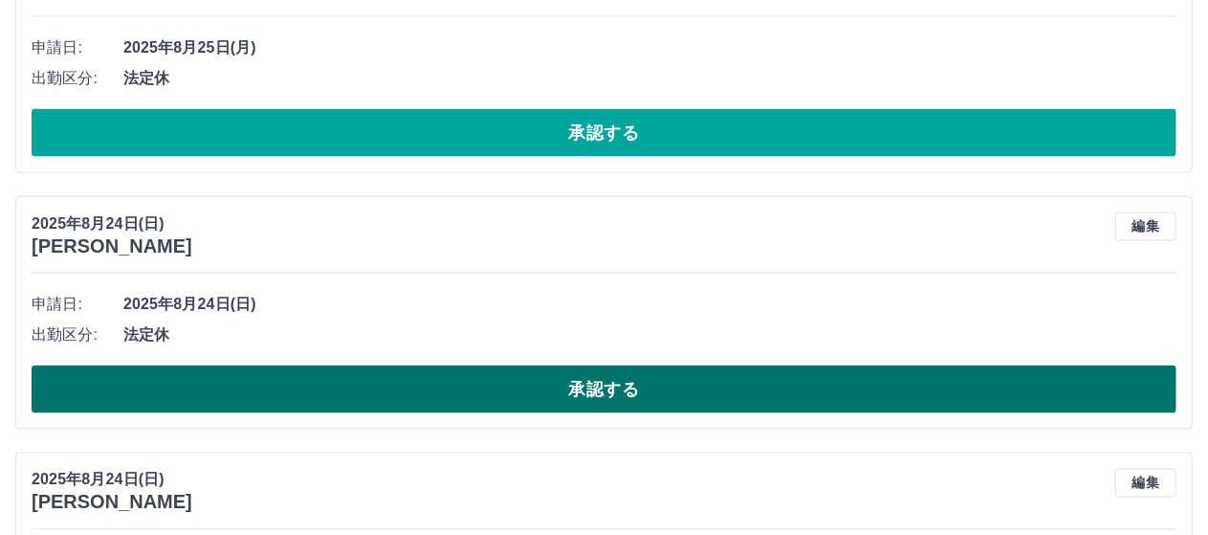
click at [331, 376] on button "承認する" at bounding box center [604, 389] width 1145 height 48
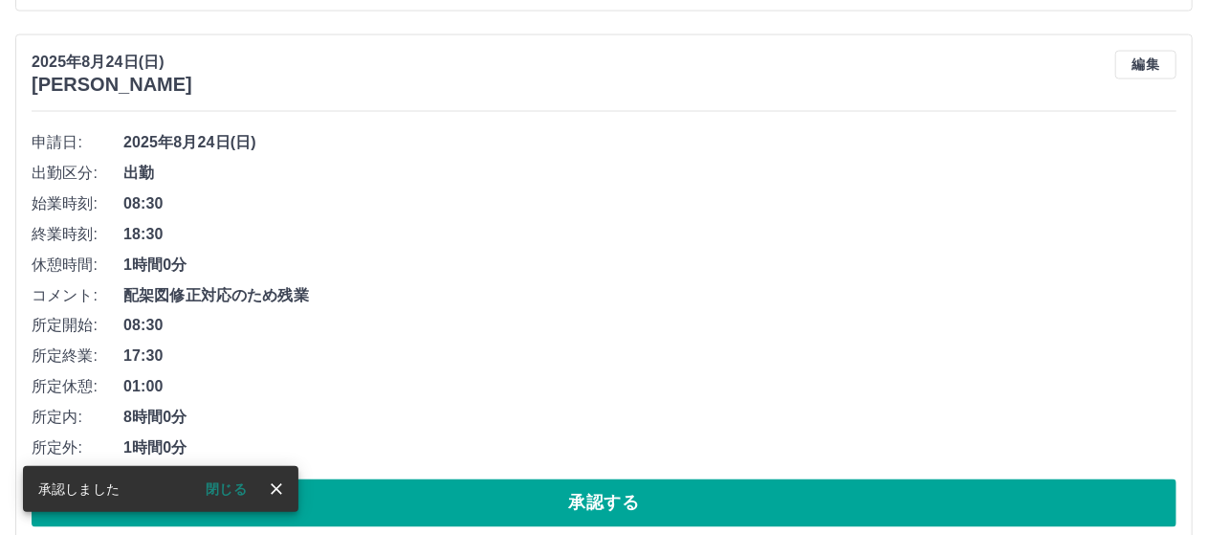
scroll to position [1542, 0]
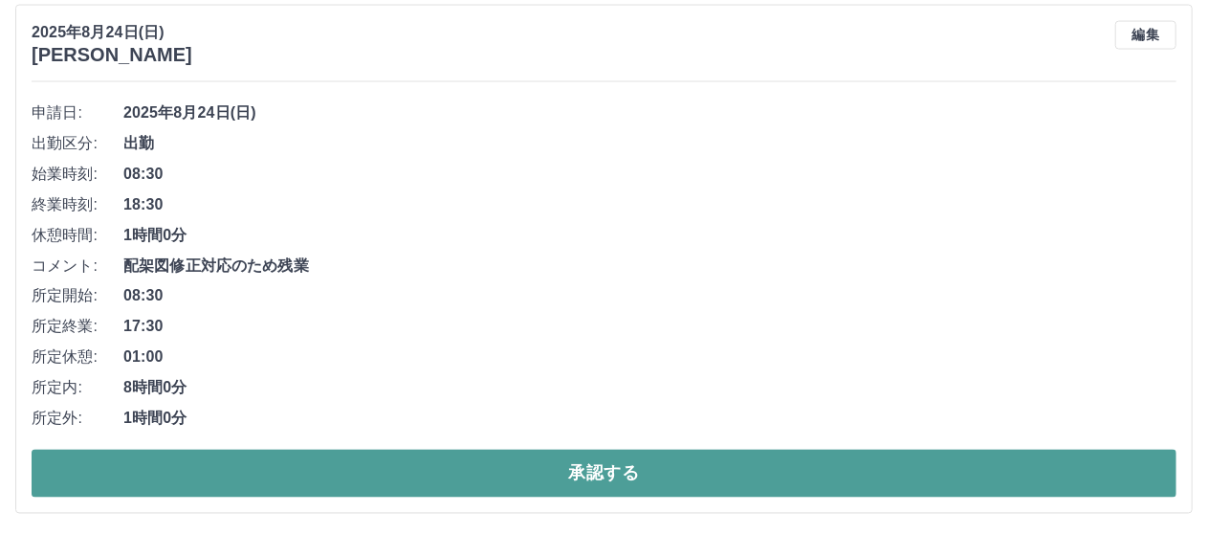
click at [387, 470] on button "承認する" at bounding box center [604, 473] width 1145 height 48
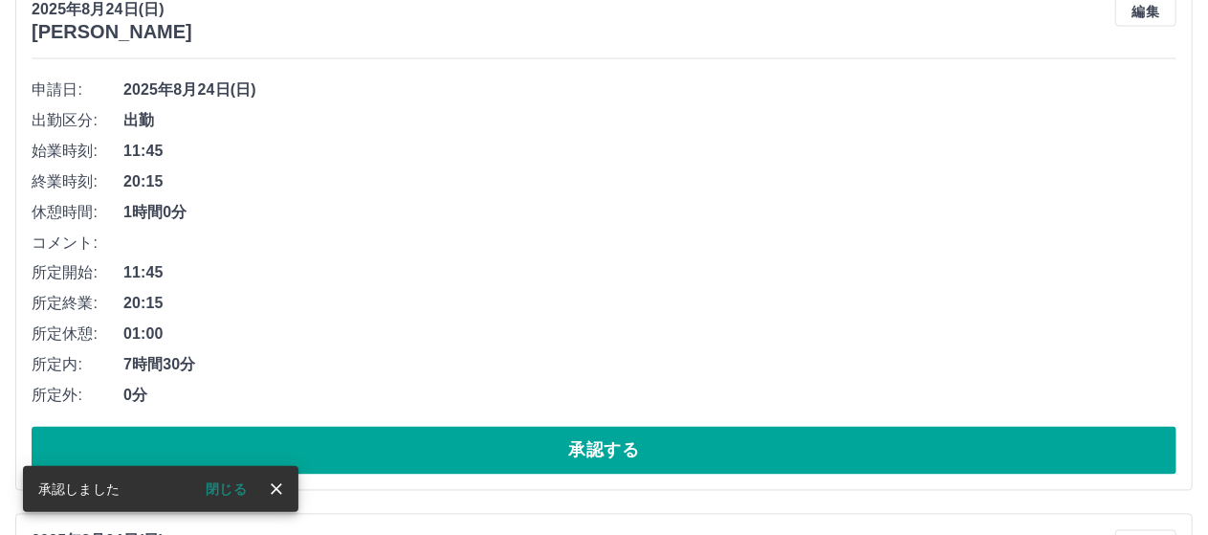
scroll to position [1585, 0]
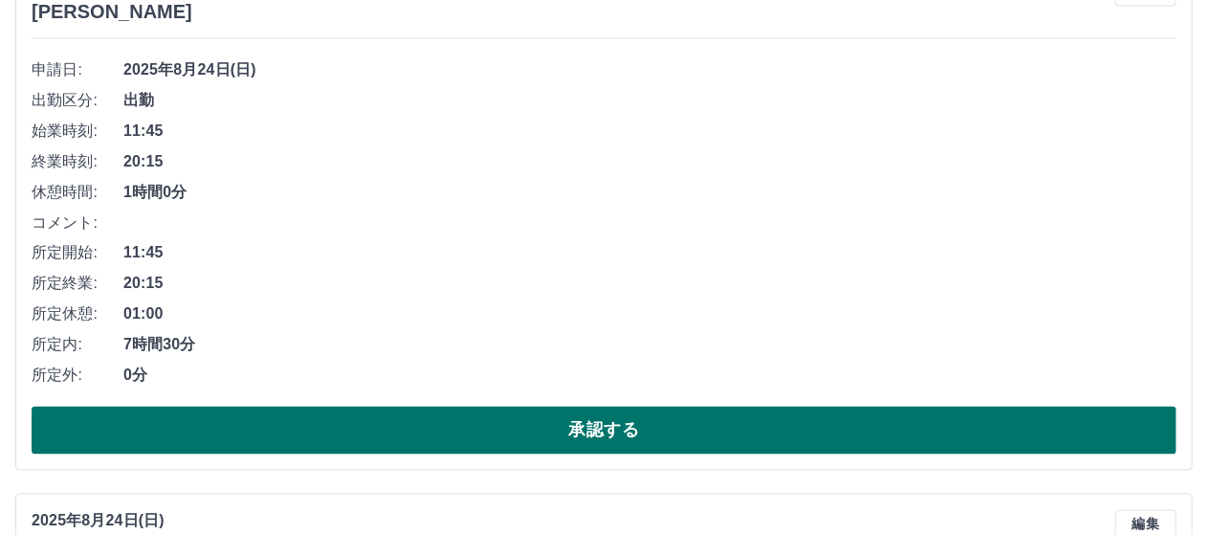
click at [356, 406] on button "承認する" at bounding box center [604, 430] width 1145 height 48
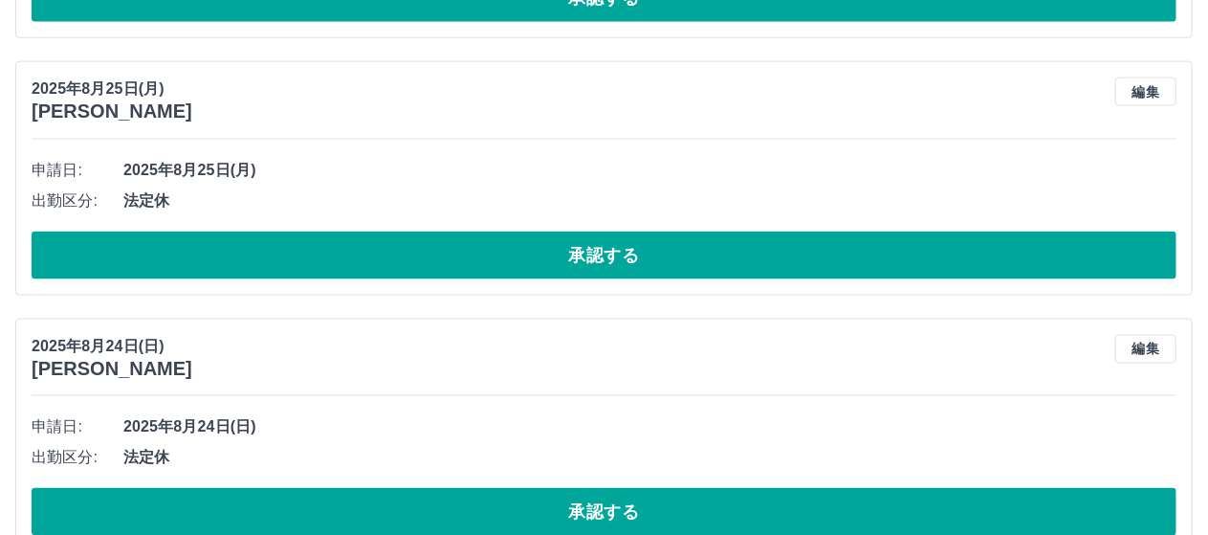
scroll to position [1341, 0]
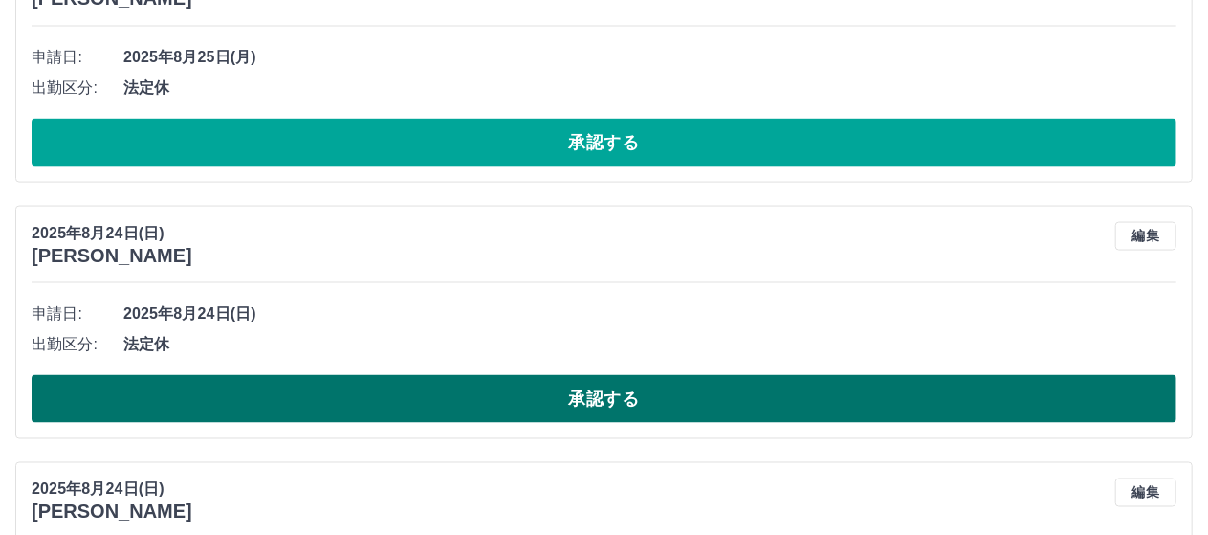
click at [487, 379] on button "承認する" at bounding box center [604, 399] width 1145 height 48
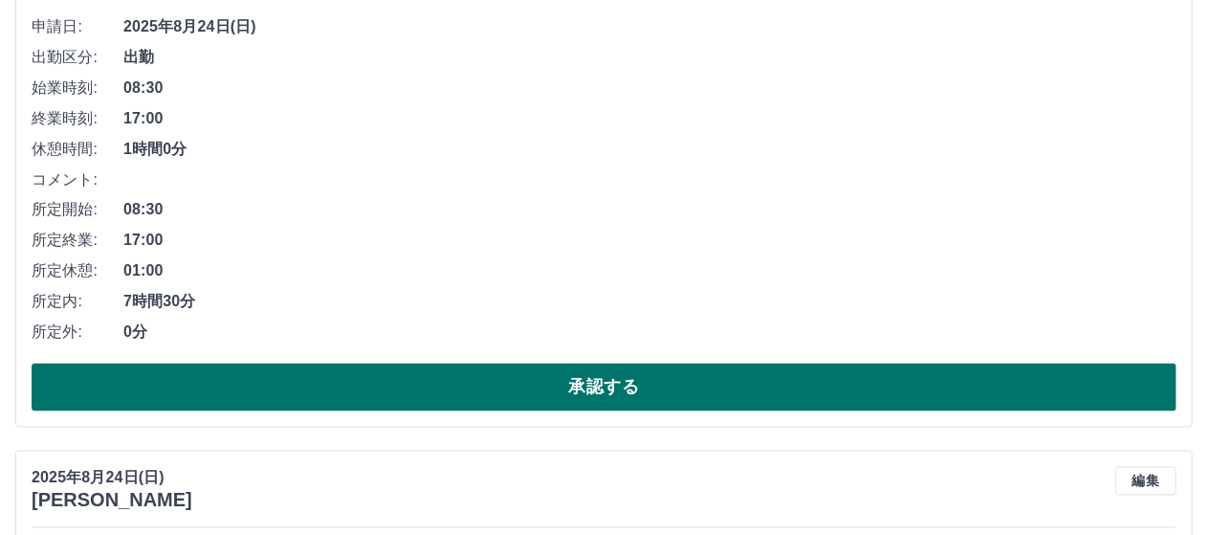
scroll to position [1532, 0]
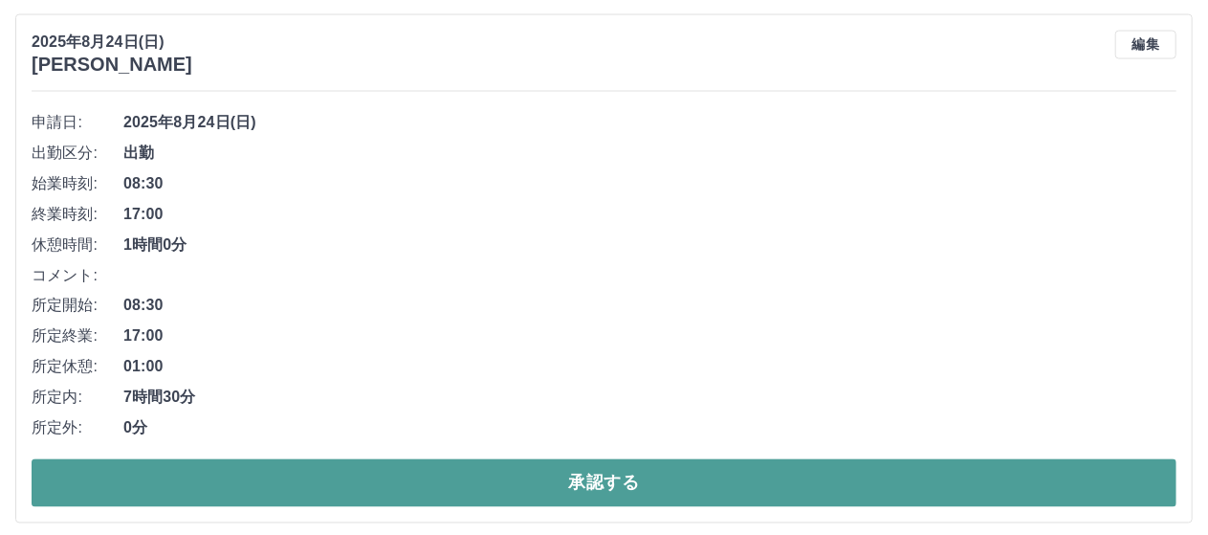
click at [392, 472] on button "承認する" at bounding box center [604, 483] width 1145 height 48
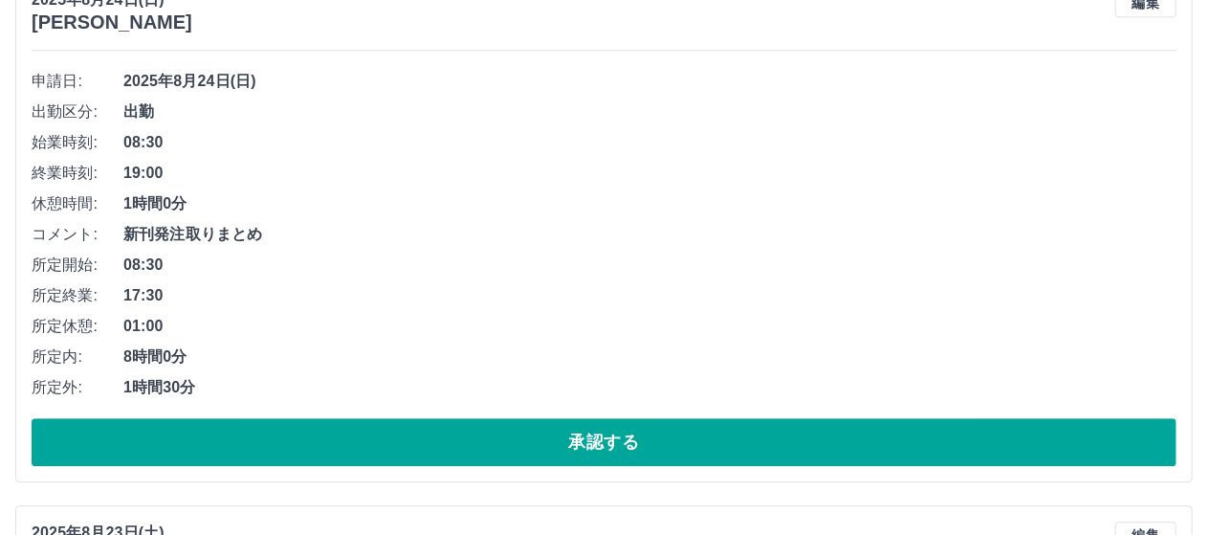
scroll to position [2393, 0]
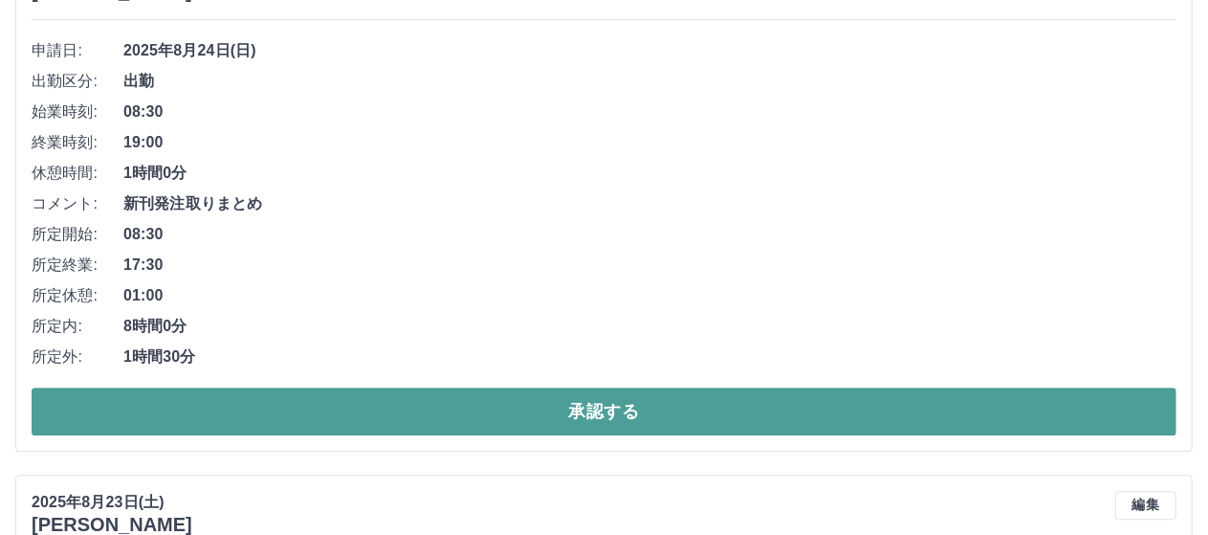
click at [419, 413] on button "承認する" at bounding box center [604, 411] width 1145 height 48
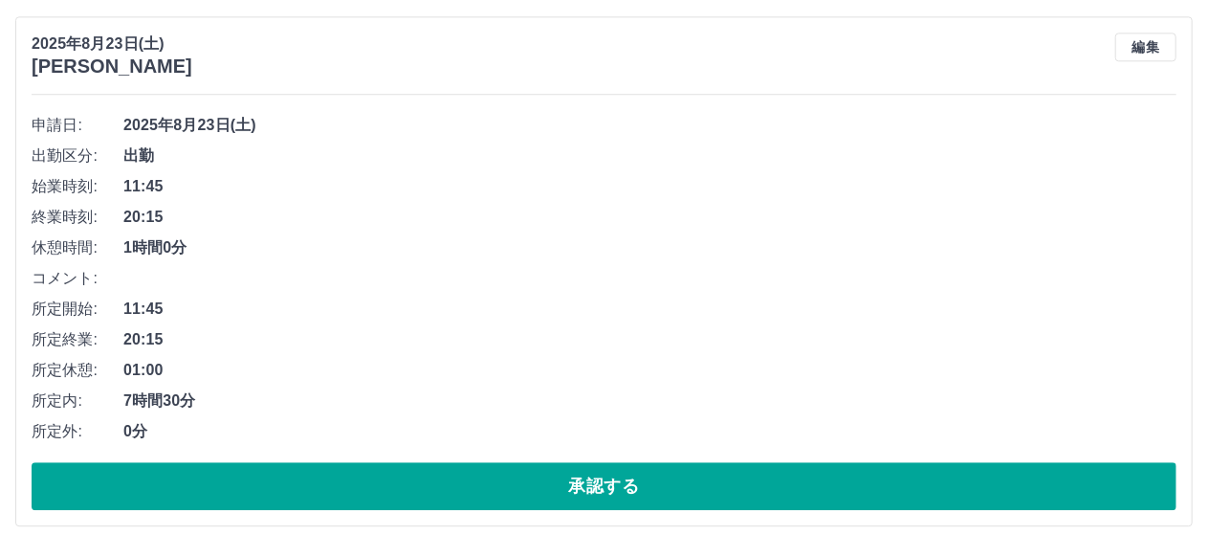
scroll to position [2391, 0]
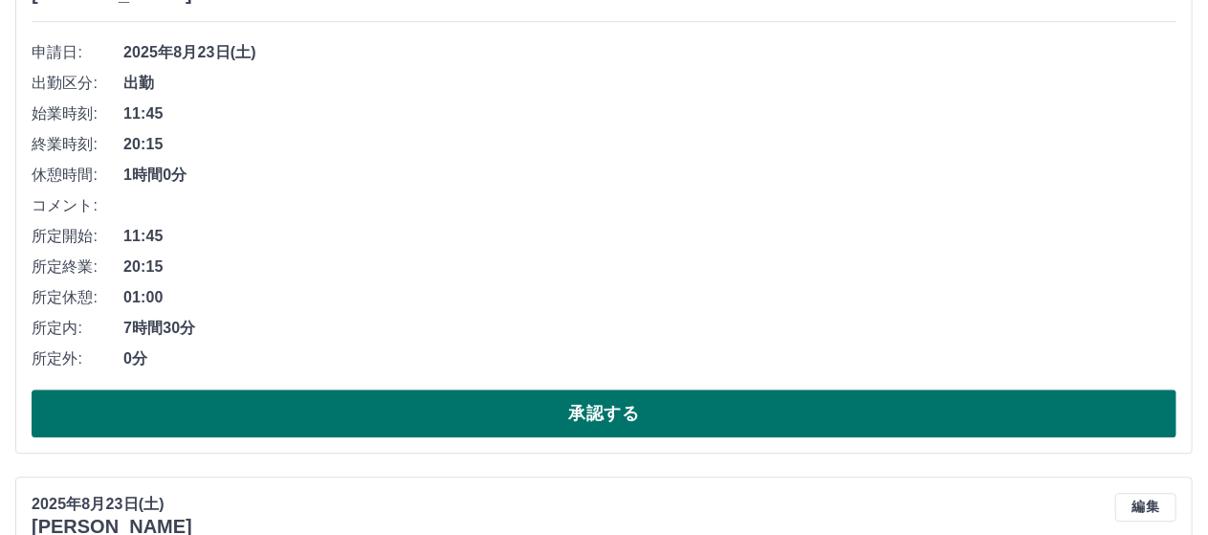
click at [454, 391] on button "承認する" at bounding box center [604, 413] width 1145 height 48
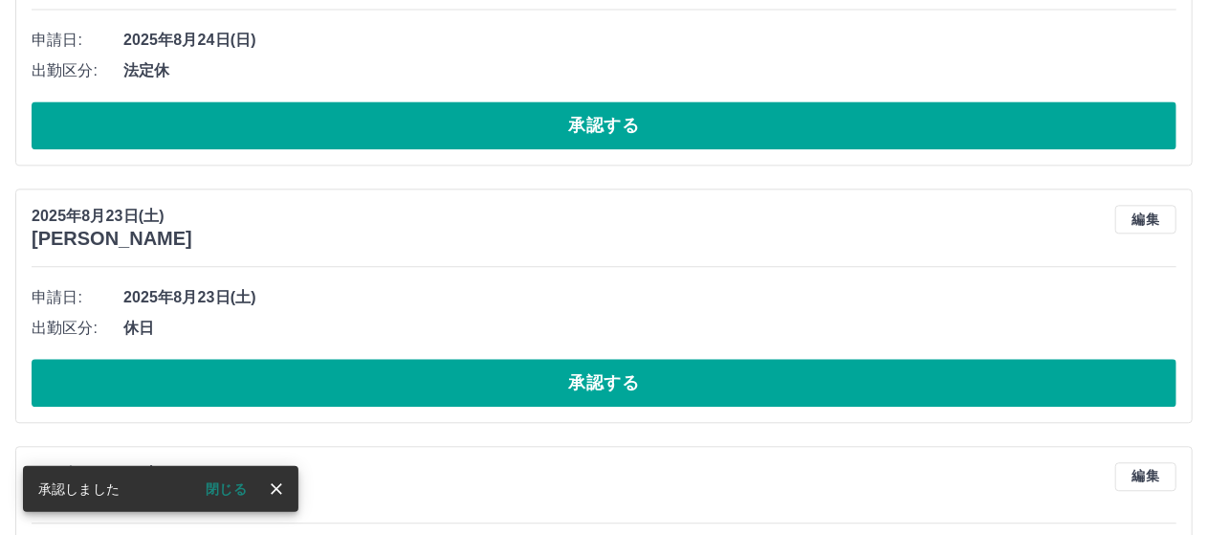
scroll to position [2242, 0]
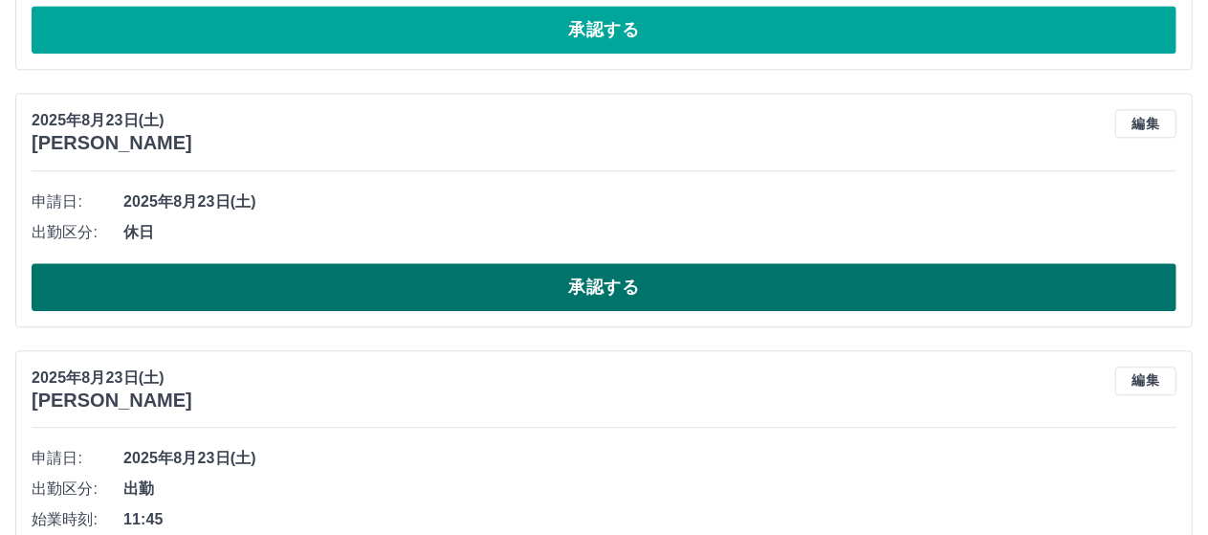
click at [425, 277] on button "承認する" at bounding box center [604, 287] width 1145 height 48
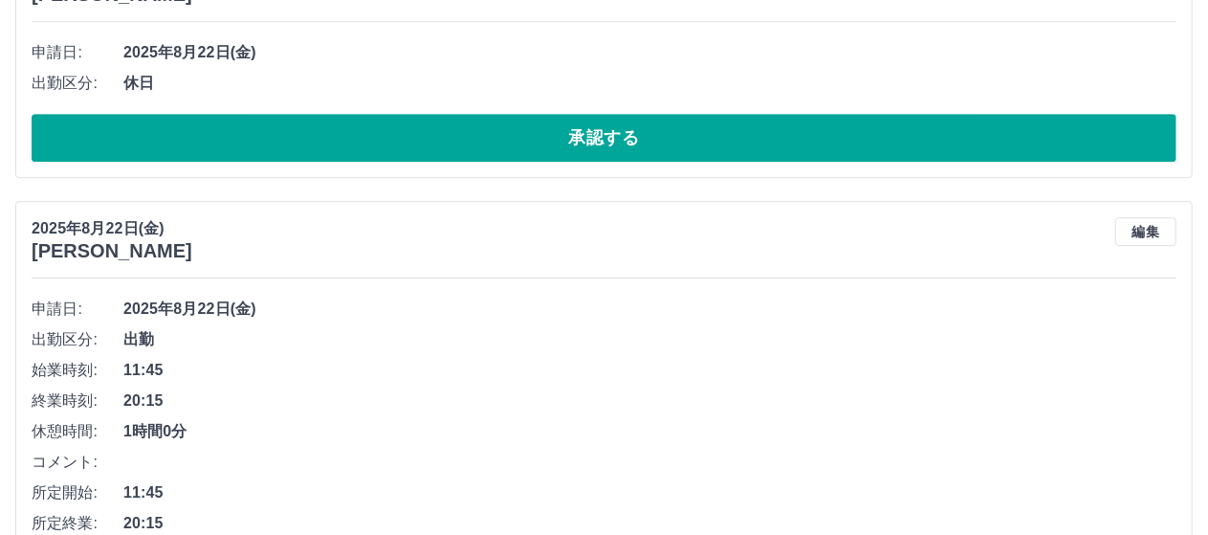
scroll to position [3114, 0]
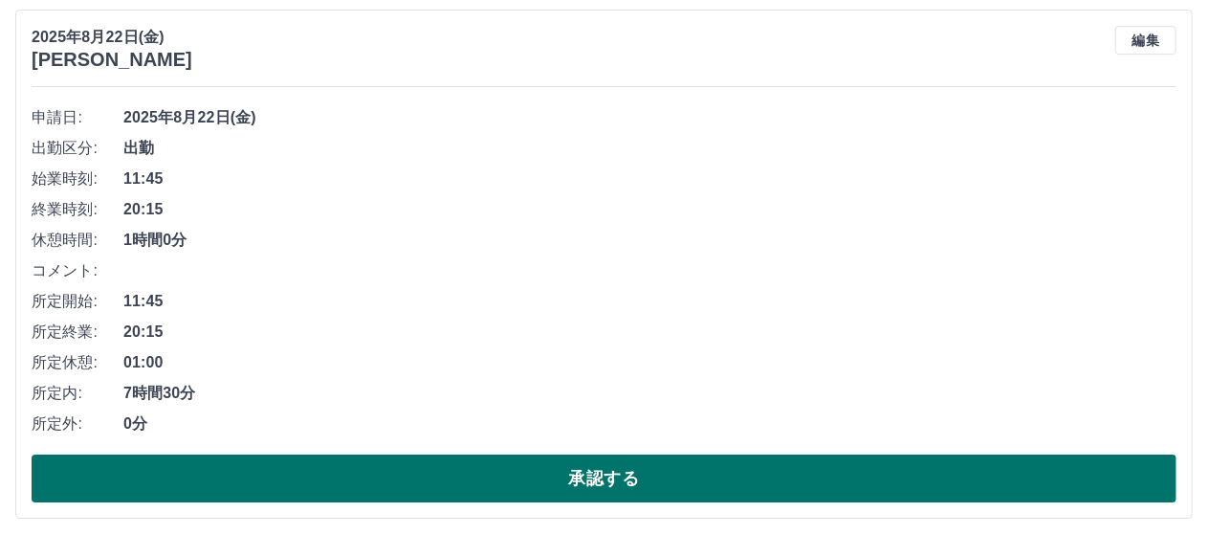
click at [448, 471] on button "承認する" at bounding box center [604, 478] width 1145 height 48
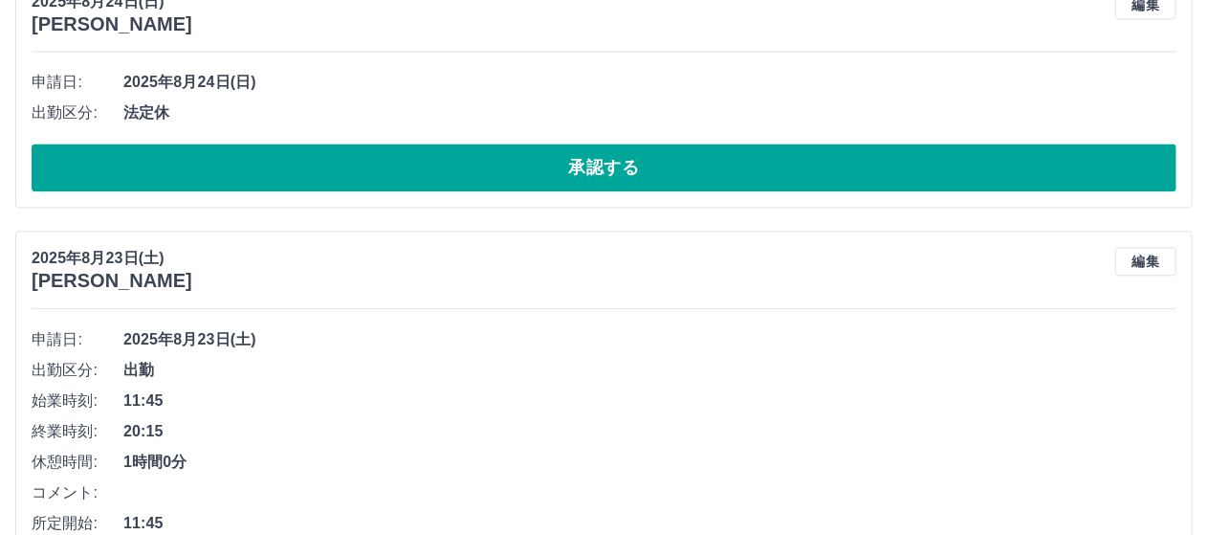
scroll to position [2582, 0]
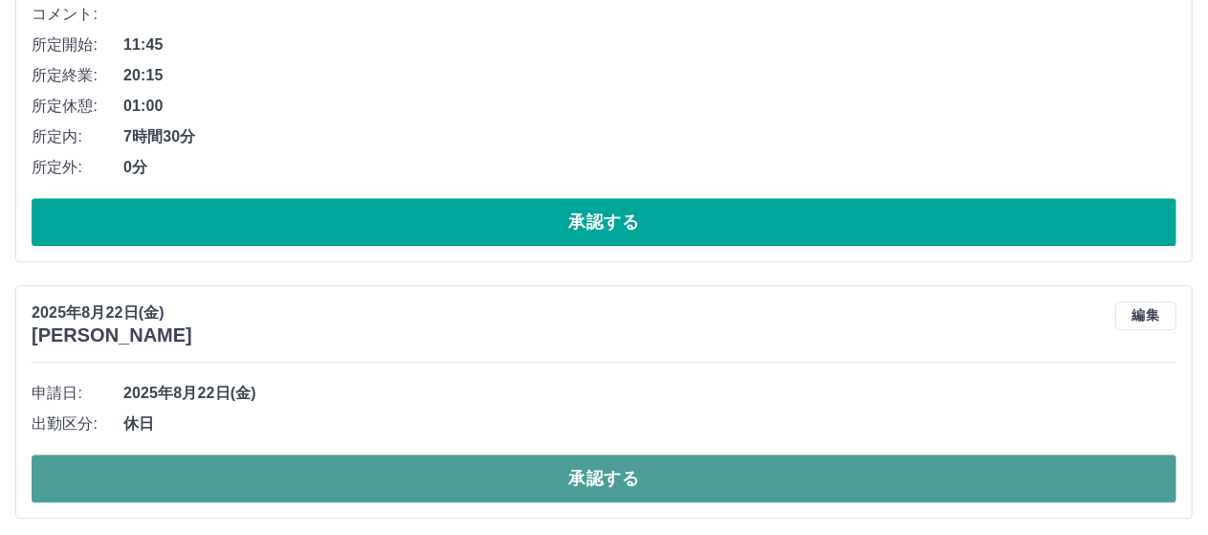
click at [455, 457] on button "承認する" at bounding box center [604, 478] width 1145 height 48
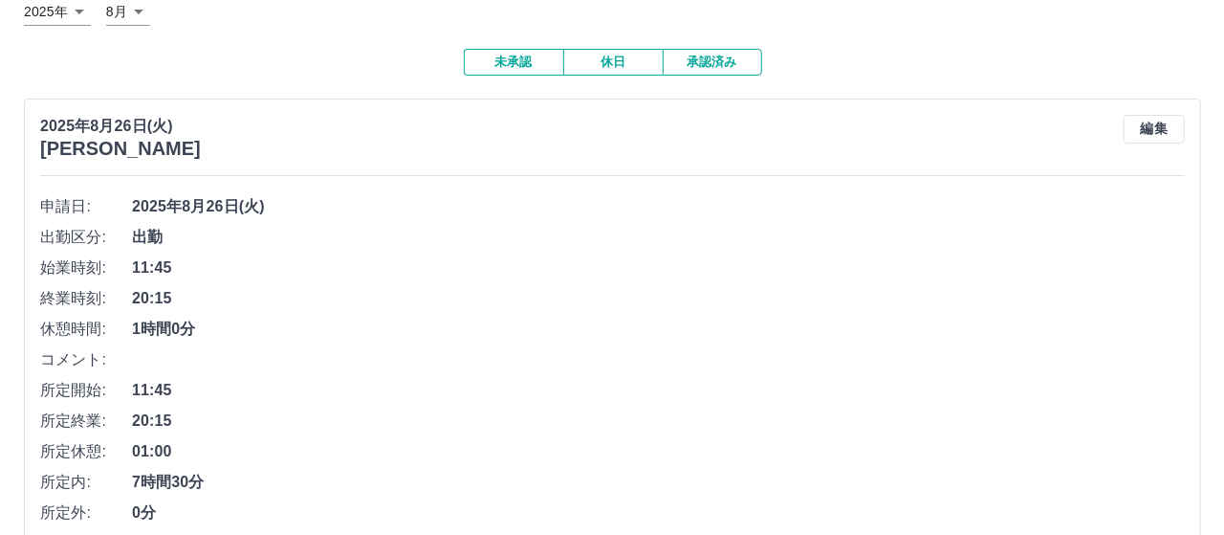
scroll to position [0, 0]
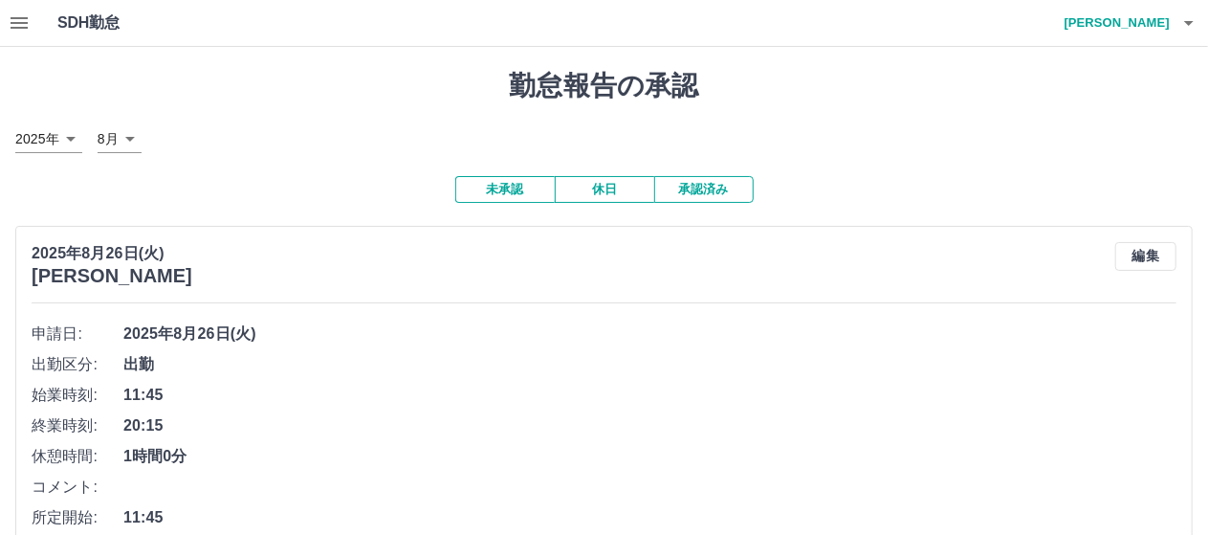
click at [1165, 20] on icon "button" at bounding box center [1188, 22] width 23 height 23
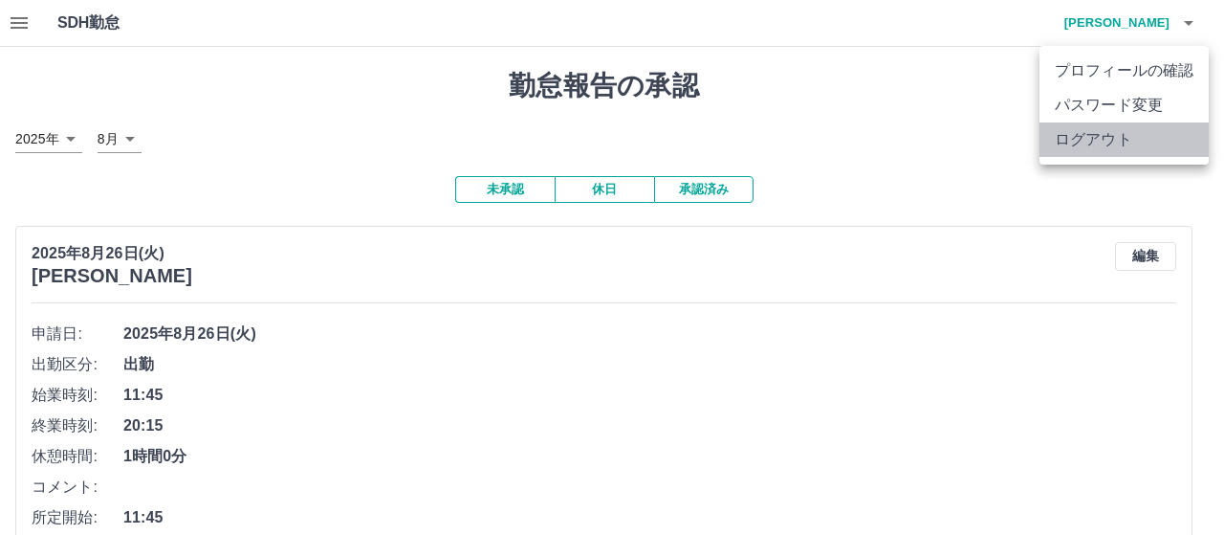
click at [1142, 143] on li "ログアウト" at bounding box center [1123, 139] width 169 height 34
